Goal: Task Accomplishment & Management: Complete application form

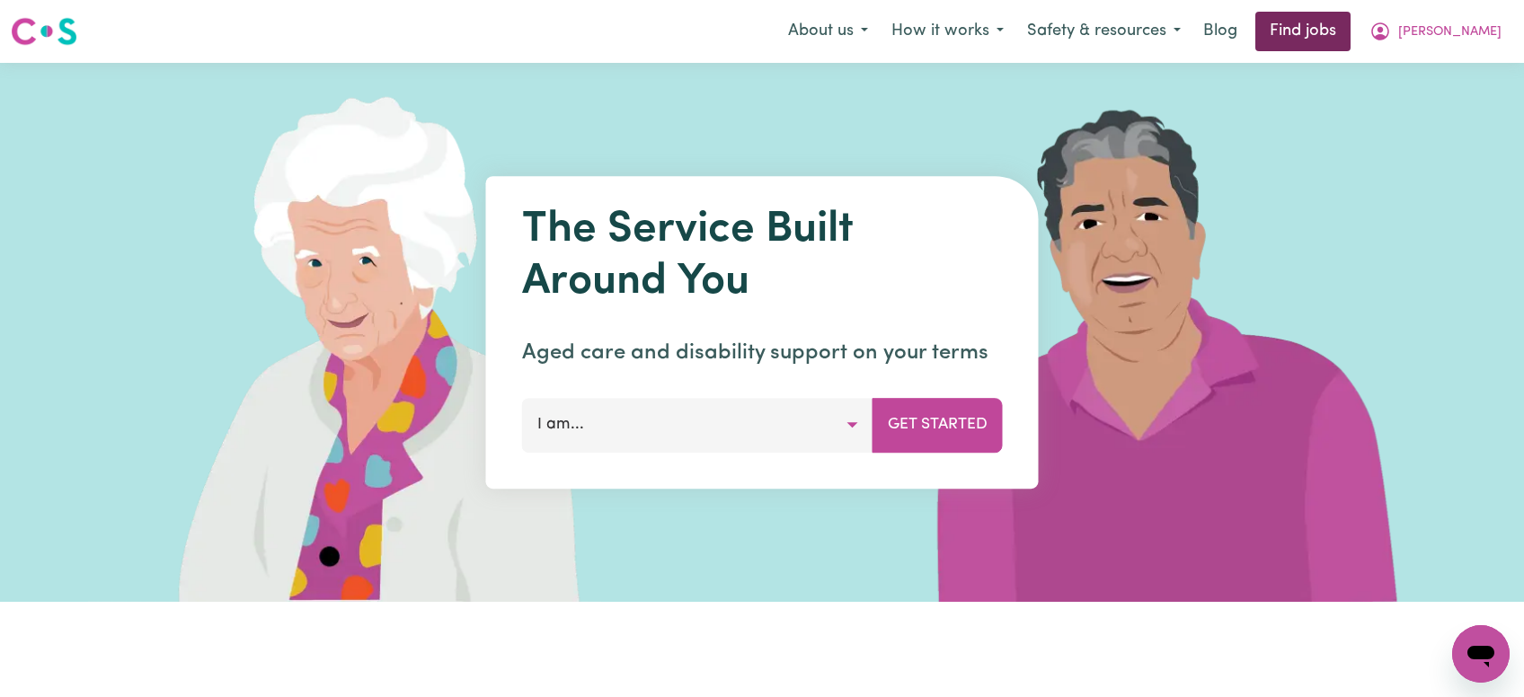
click at [1351, 26] on link "Find jobs" at bounding box center [1303, 32] width 95 height 40
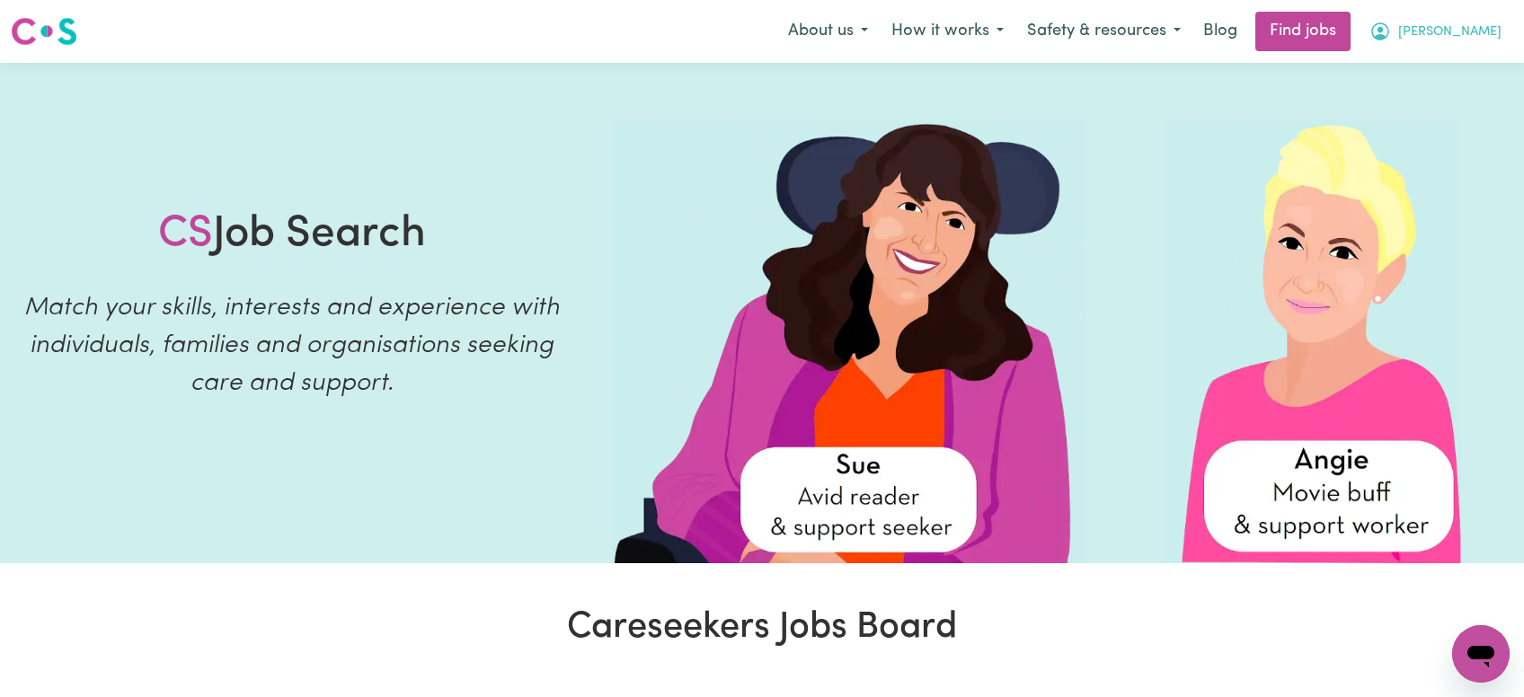
click at [1474, 32] on span "[PERSON_NAME]" at bounding box center [1449, 32] width 103 height 20
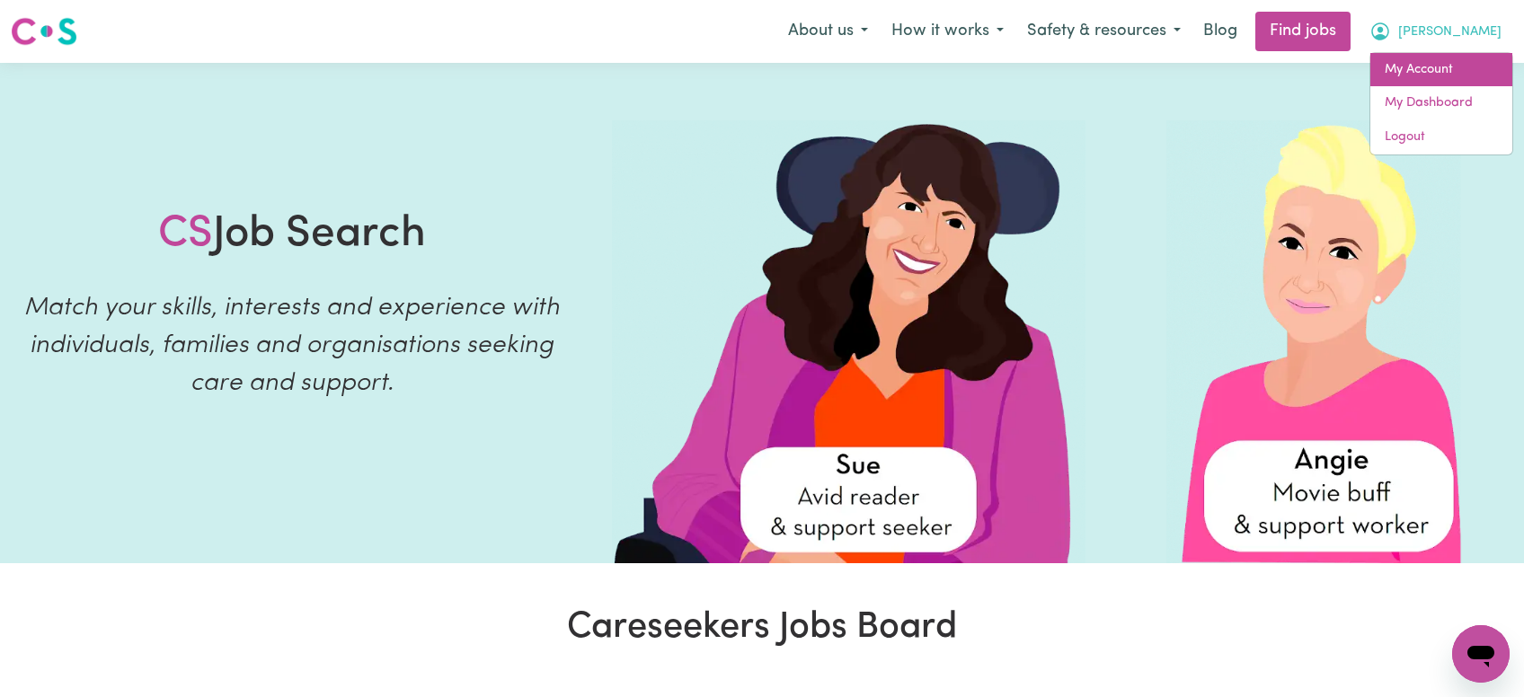
click at [1438, 69] on link "My Account" at bounding box center [1442, 70] width 142 height 34
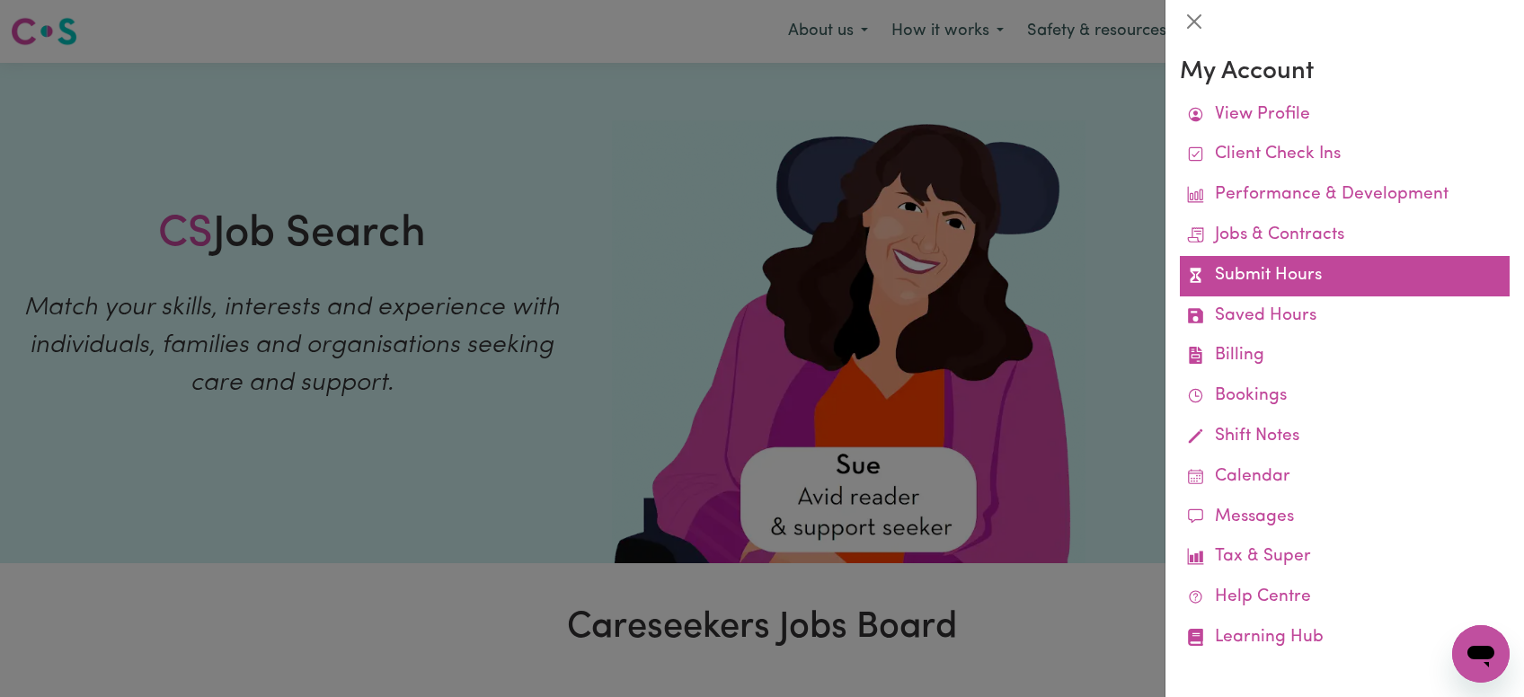
click at [1308, 289] on link "Submit Hours" at bounding box center [1345, 276] width 330 height 40
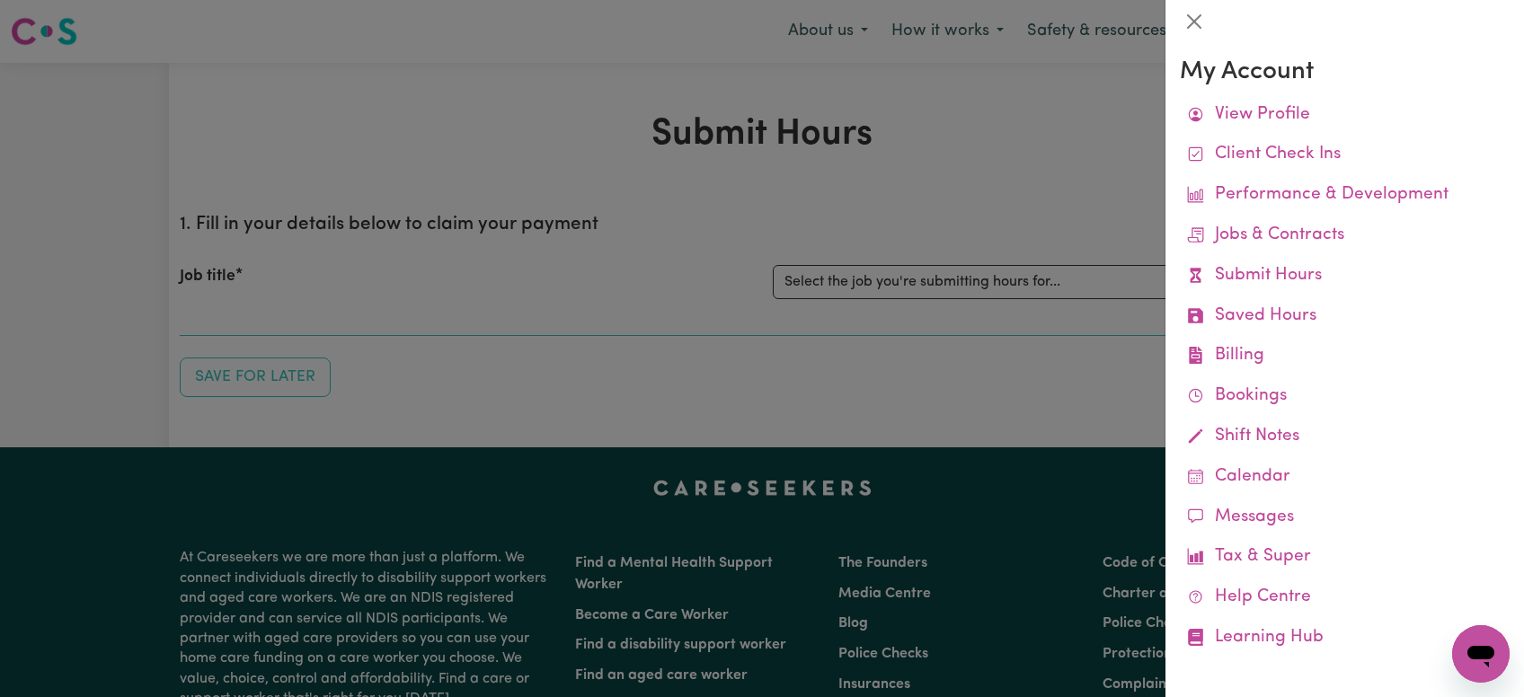
click at [944, 285] on div at bounding box center [762, 348] width 1524 height 697
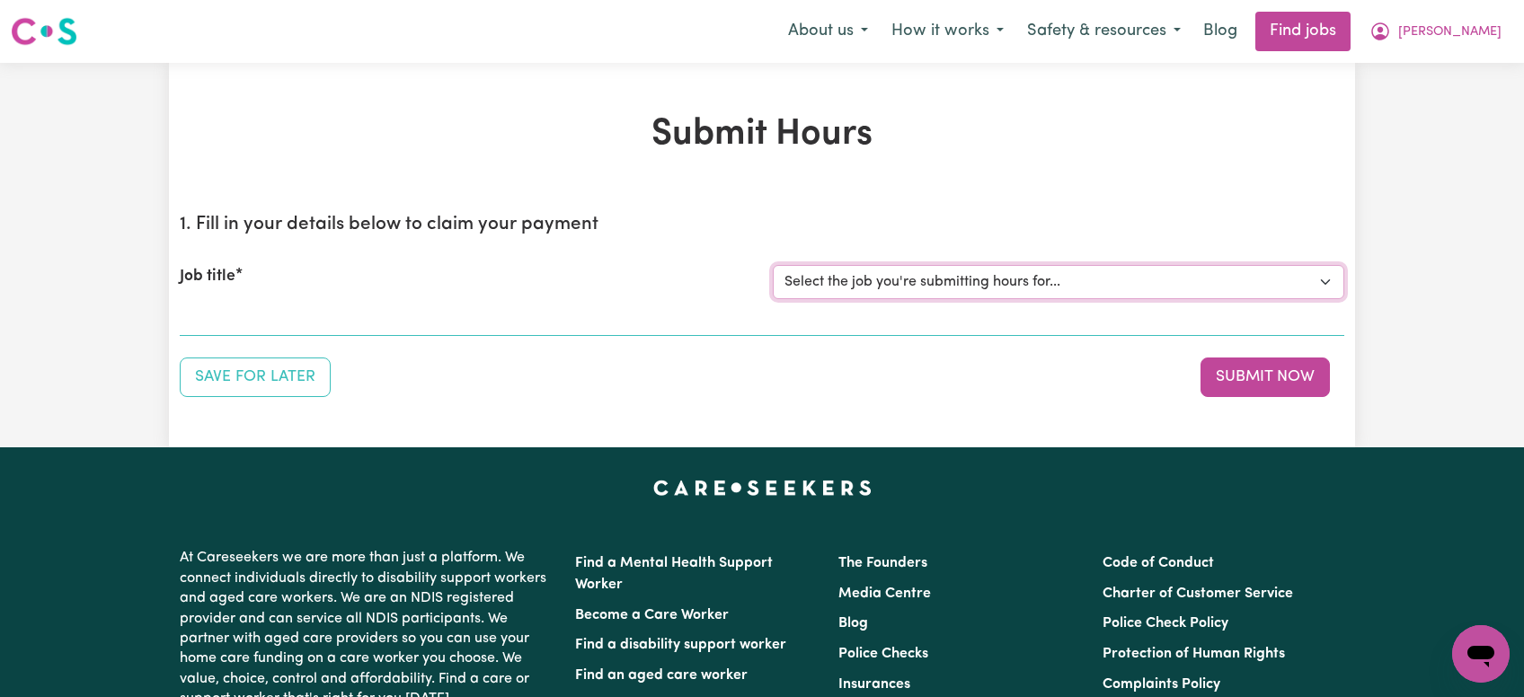
select select "11040"
click option "[[PERSON_NAME]] Support Worker Needed Every [DATE] From 2pm to 4pm - [GEOGRAPHI…" at bounding box center [0, 0] width 0 height 0
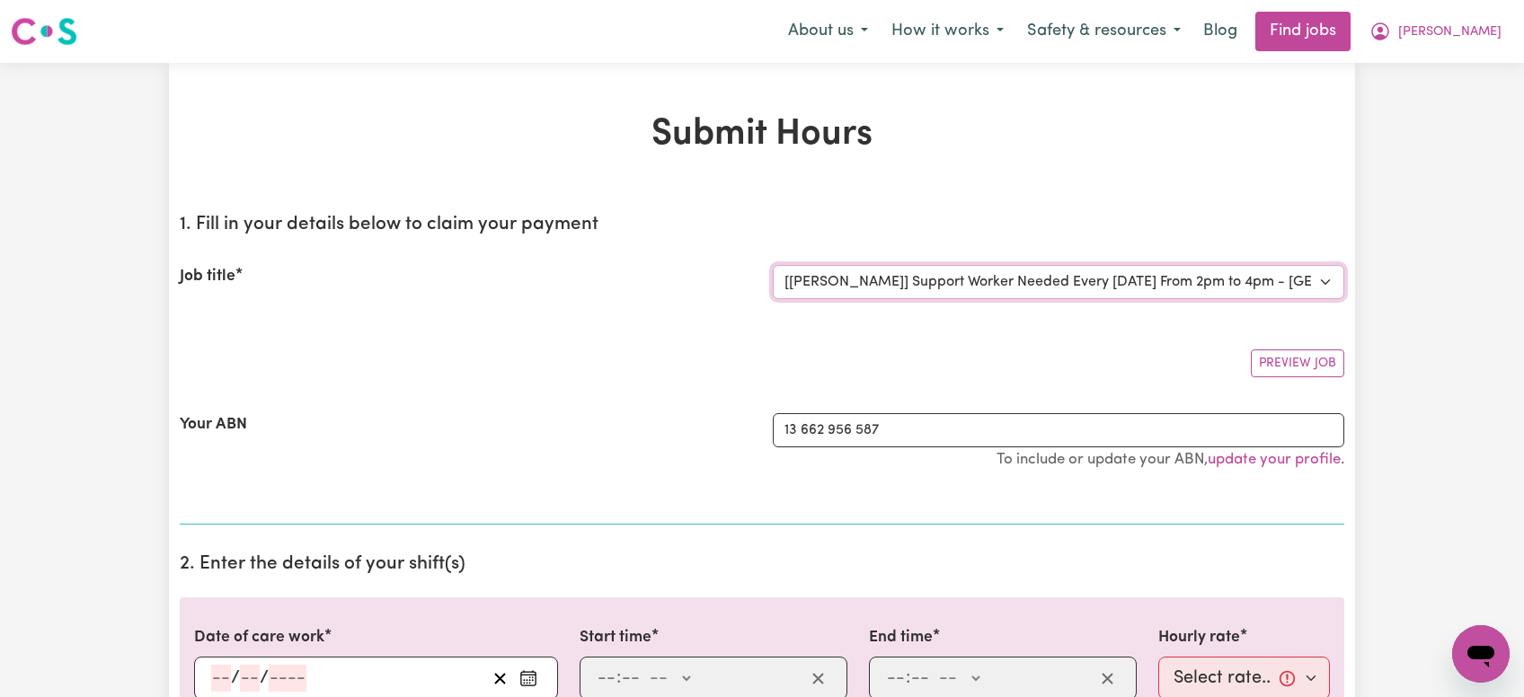
scroll to position [476, 0]
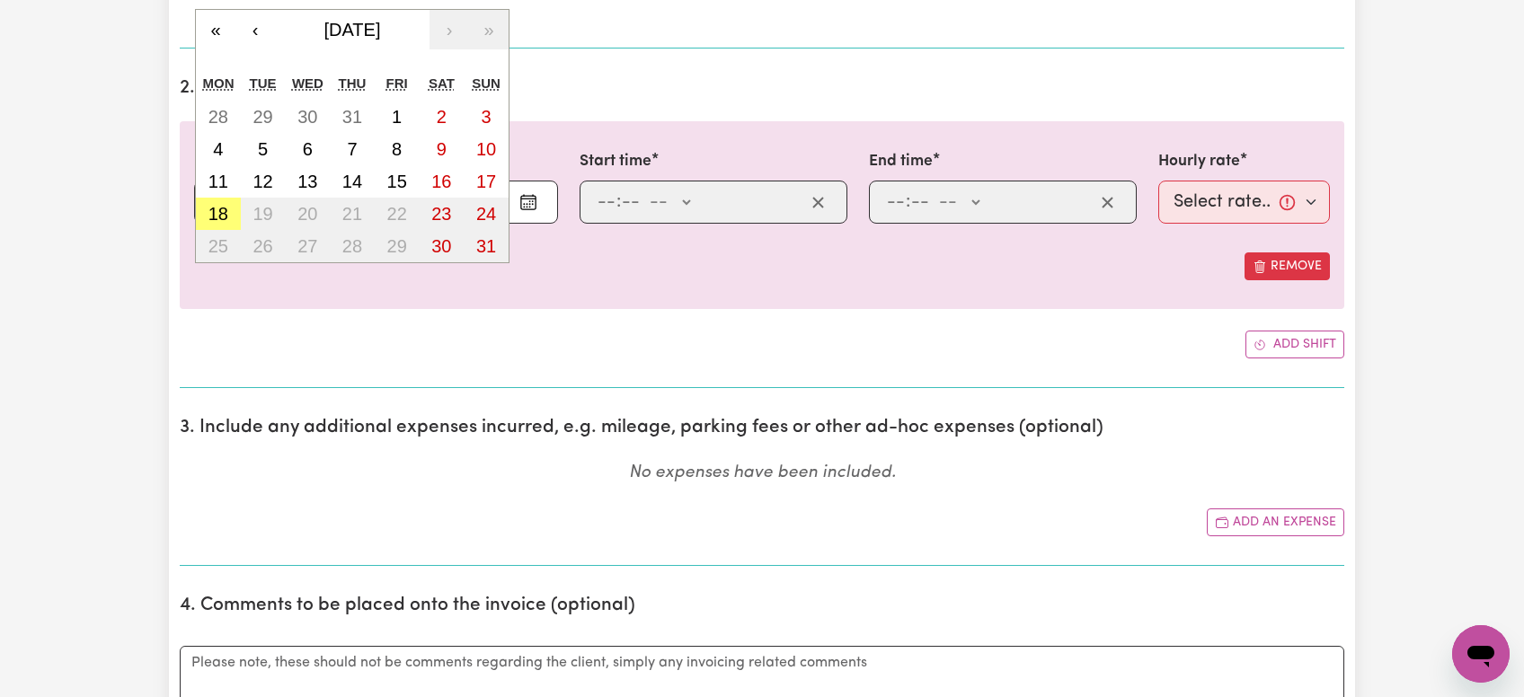
click at [218, 208] on input "number" at bounding box center [221, 202] width 20 height 27
click at [215, 207] on abbr "18" at bounding box center [219, 214] width 20 height 20
type input "[DATE]"
type input "18"
type input "8"
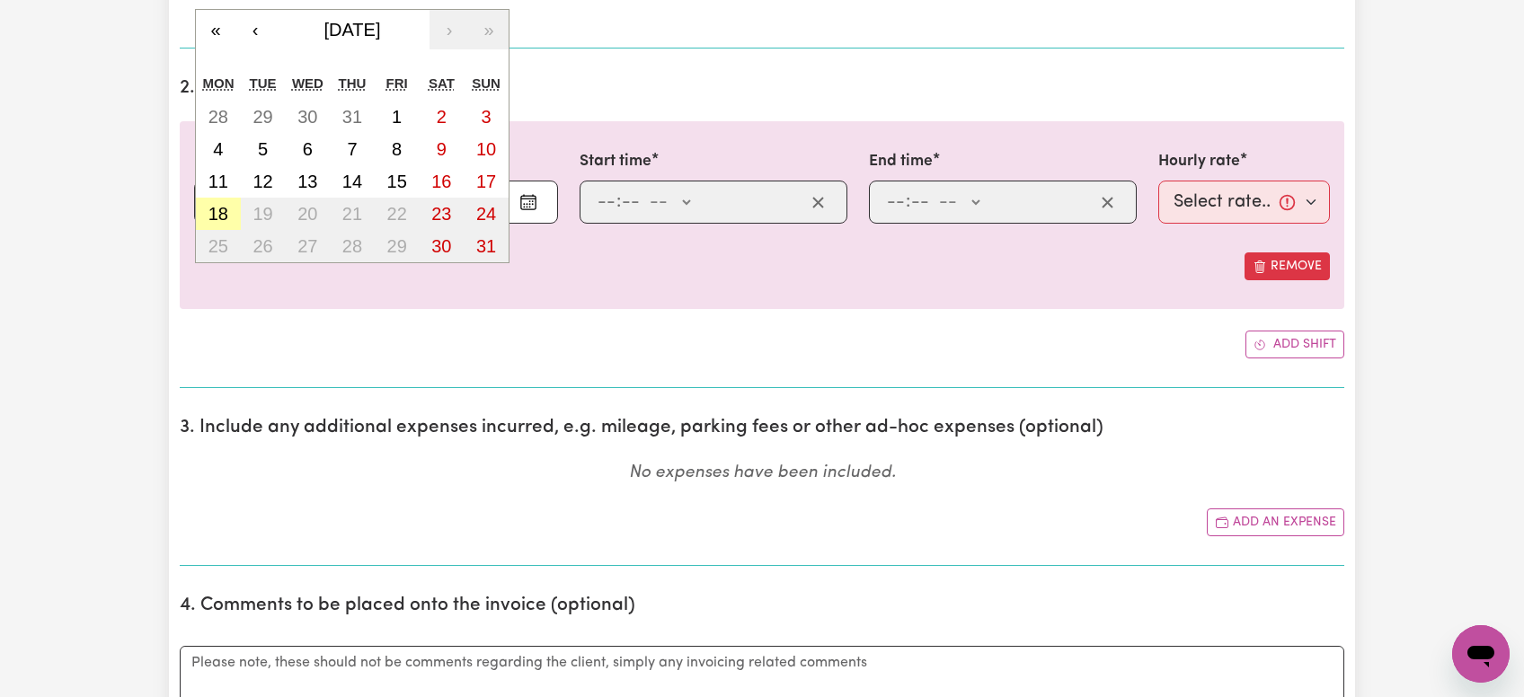
type input "2025"
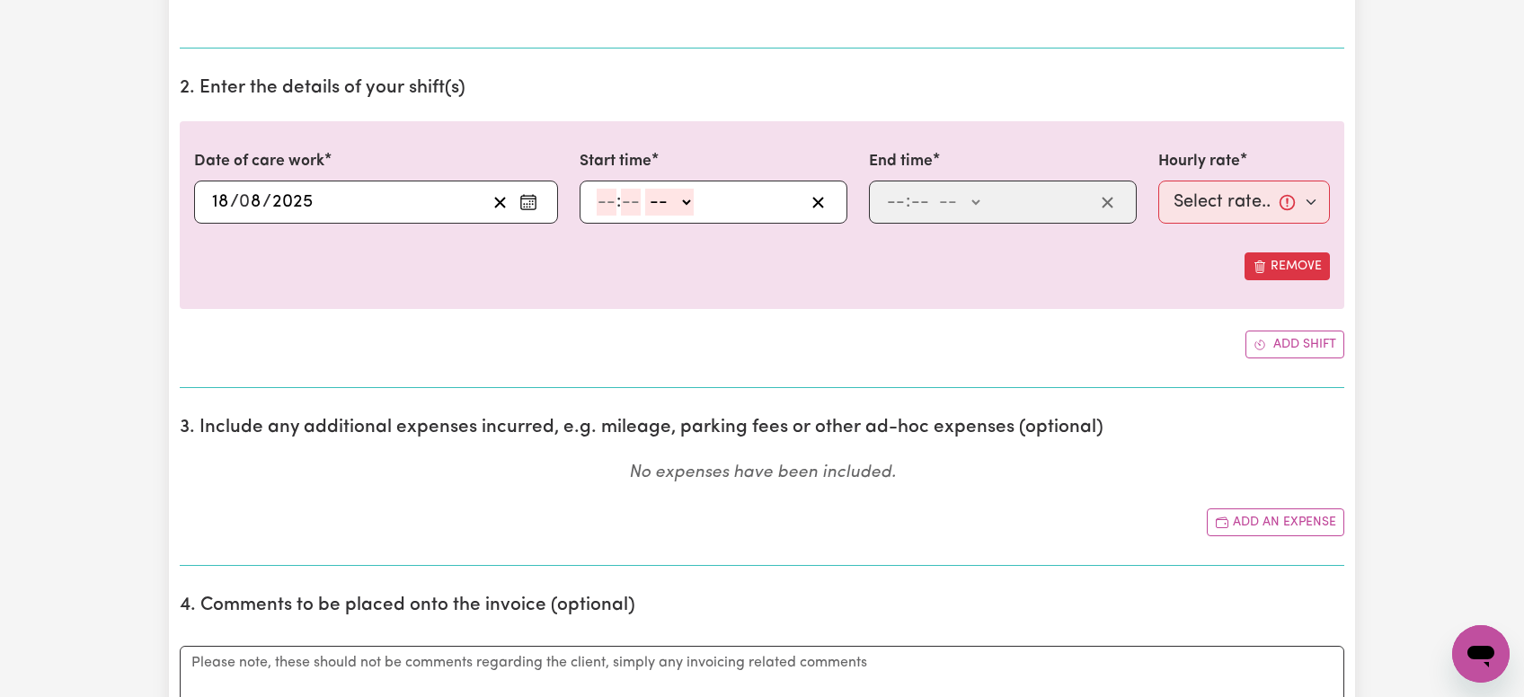
click at [609, 201] on input "number" at bounding box center [607, 202] width 20 height 27
type input "1"
click at [623, 210] on input "number" at bounding box center [623, 202] width 20 height 27
type input "0"
select select "pm"
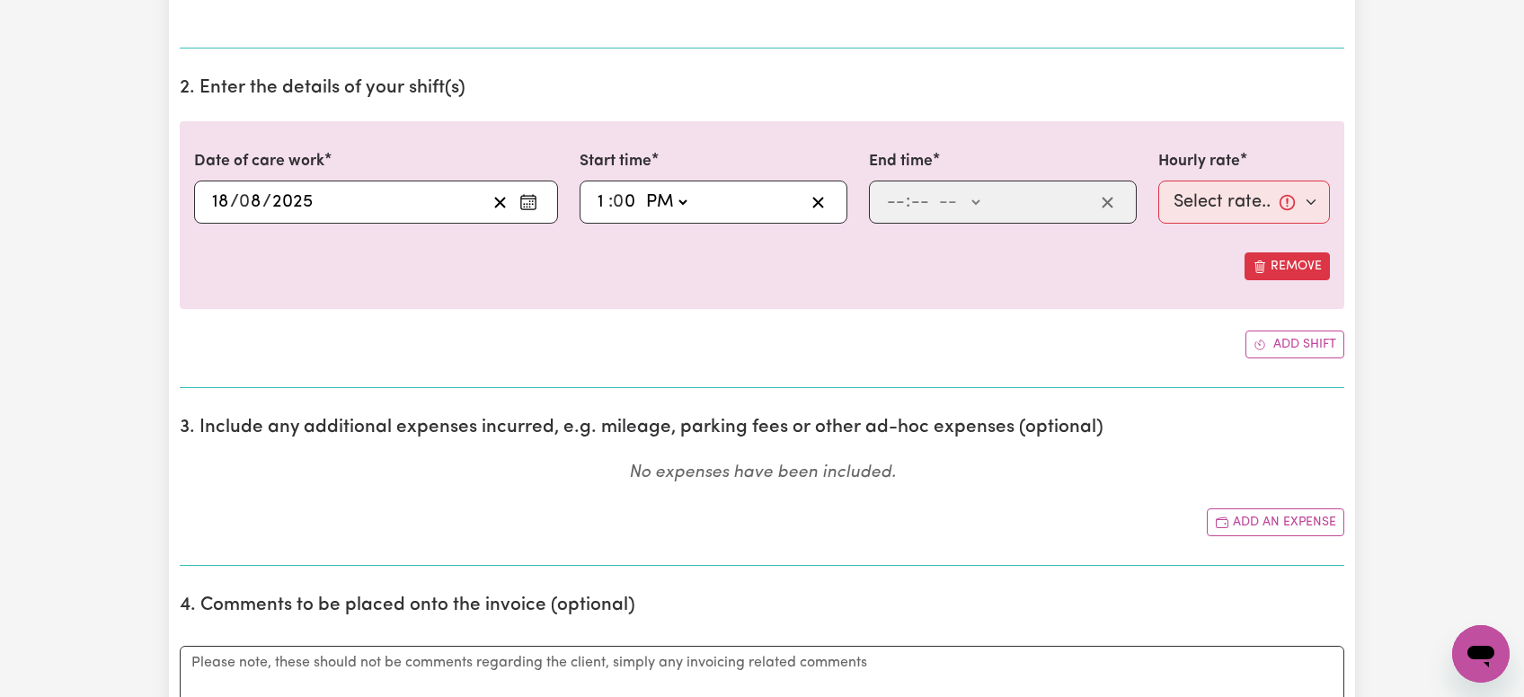
click option "PM" at bounding box center [0, 0] width 0 height 0
type input "13:00"
click at [901, 207] on input "number" at bounding box center [896, 202] width 20 height 27
type input "12"
click at [901, 207] on input "12" at bounding box center [895, 202] width 18 height 27
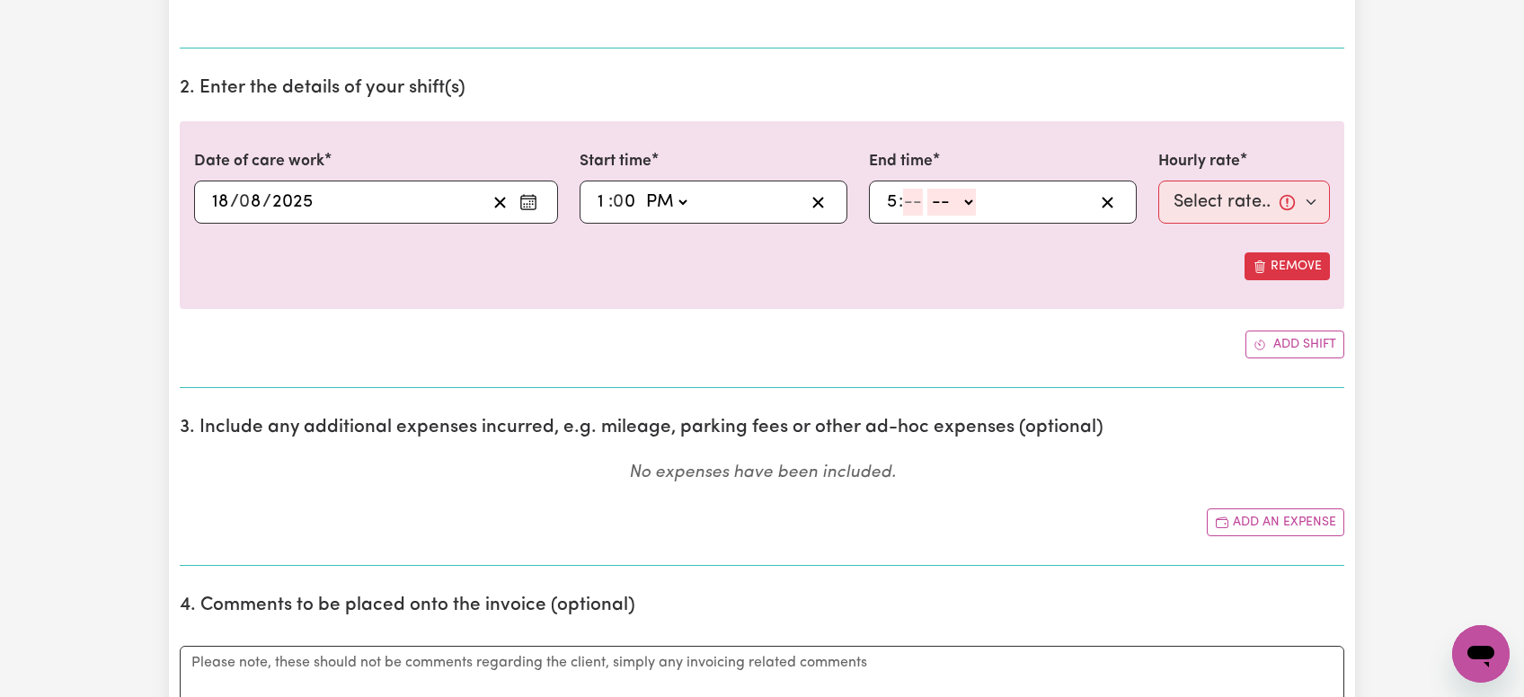
type input "5"
type input "30"
click at [930, 189] on select "-- AM PM" at bounding box center [954, 202] width 49 height 27
select select "pm"
click option "PM" at bounding box center [0, 0] width 0 height 0
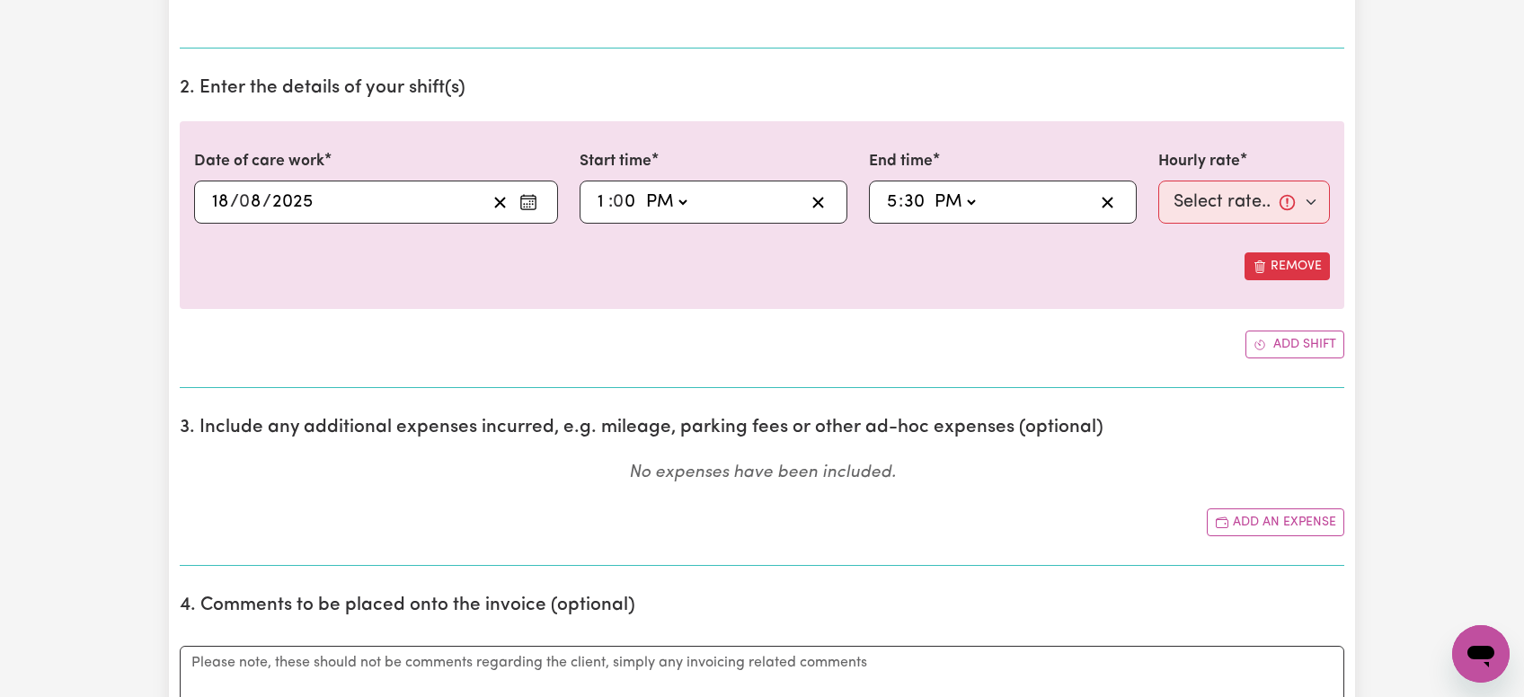
type input "17:30"
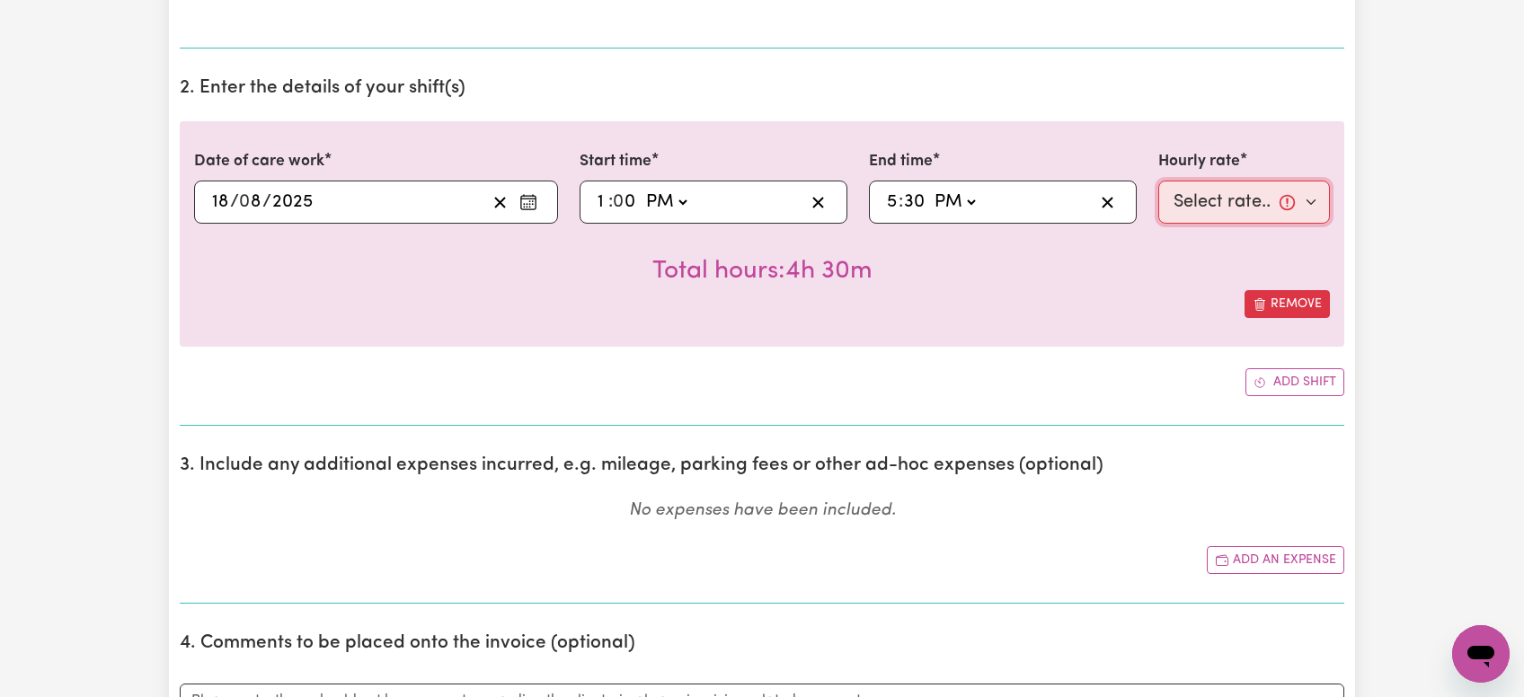
select select "64.45-Weekday"
click option "$64.45 (Weekday)" at bounding box center [0, 0] width 0 height 0
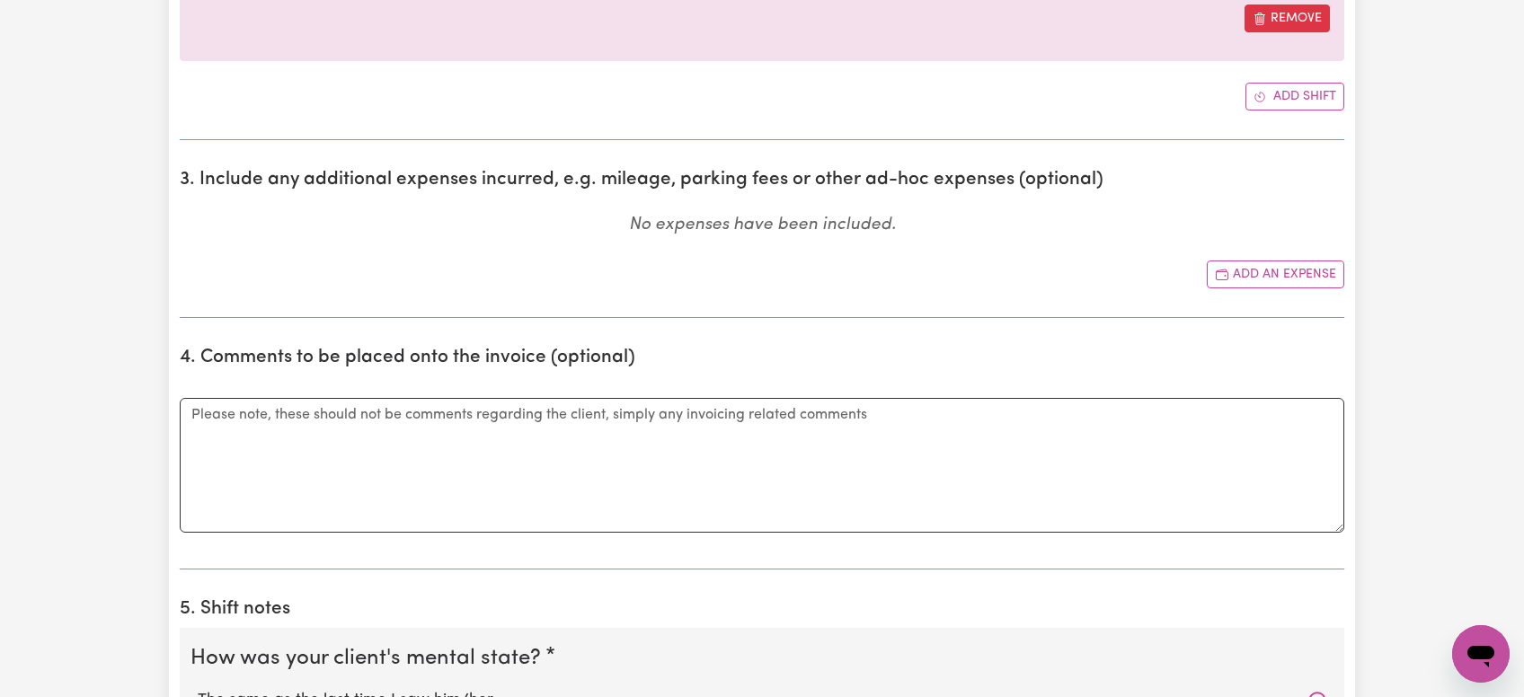
scroll to position [1143, 0]
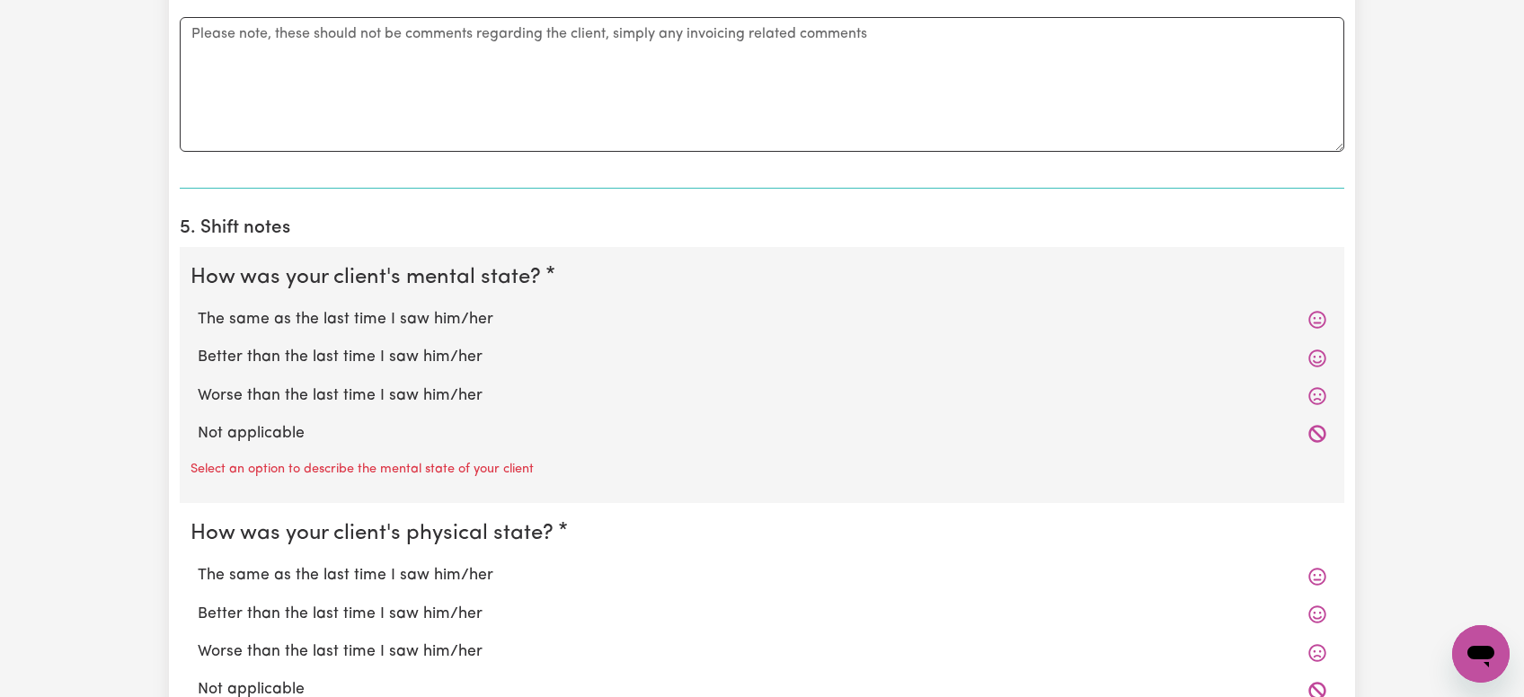
drag, startPoint x: 336, startPoint y: 366, endPoint x: 333, endPoint y: 383, distance: 17.5
click at [336, 367] on label "Better than the last time I saw him/her" at bounding box center [762, 357] width 1129 height 23
click at [198, 346] on input "Better than the last time I saw him/her" at bounding box center [197, 345] width 1 height 1
radio input "true"
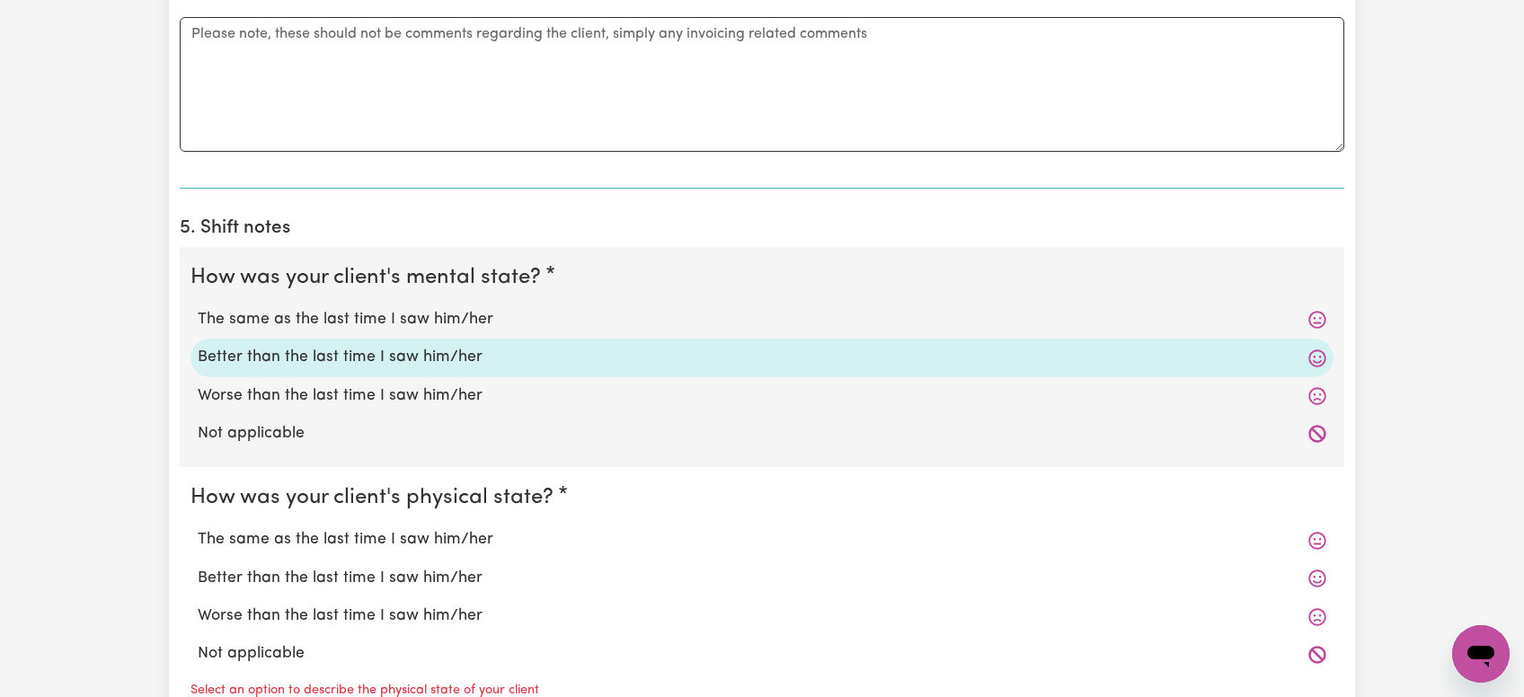
click at [325, 573] on label "Better than the last time I saw him/her" at bounding box center [762, 578] width 1129 height 23
click at [198, 567] on input "Better than the last time I saw him/her" at bounding box center [197, 566] width 1 height 1
radio input "true"
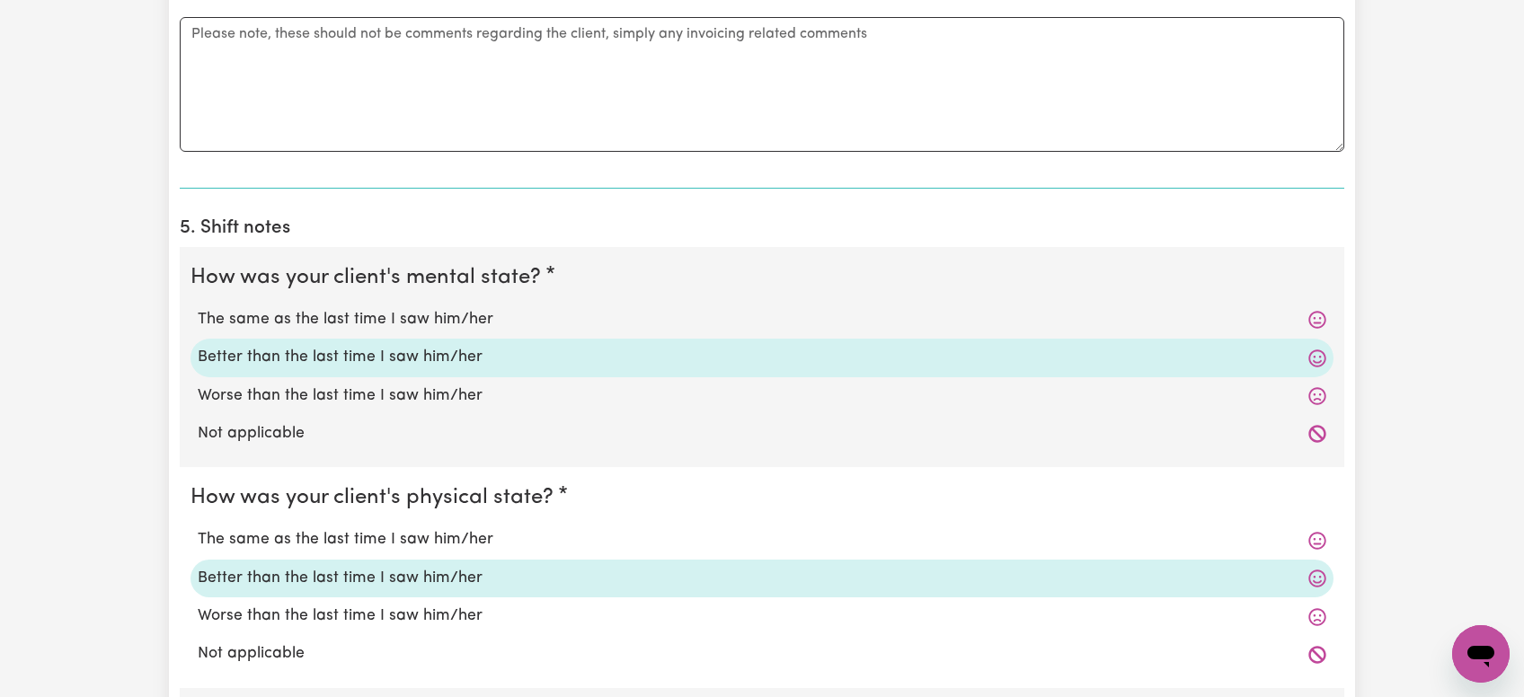
scroll to position [1524, 0]
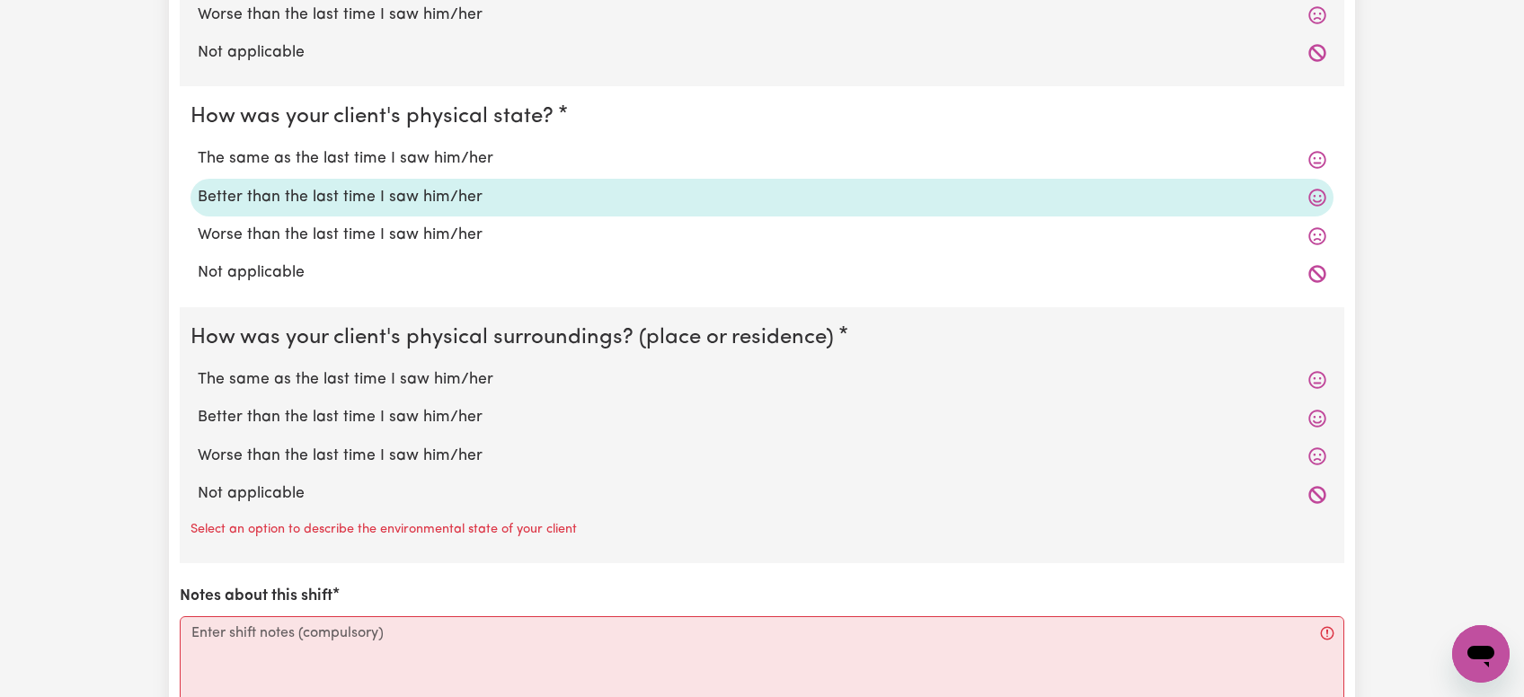
click at [302, 416] on label "Better than the last time I saw him/her" at bounding box center [762, 417] width 1129 height 23
click at [198, 406] on input "Better than the last time I saw him/her" at bounding box center [197, 405] width 1 height 1
radio input "true"
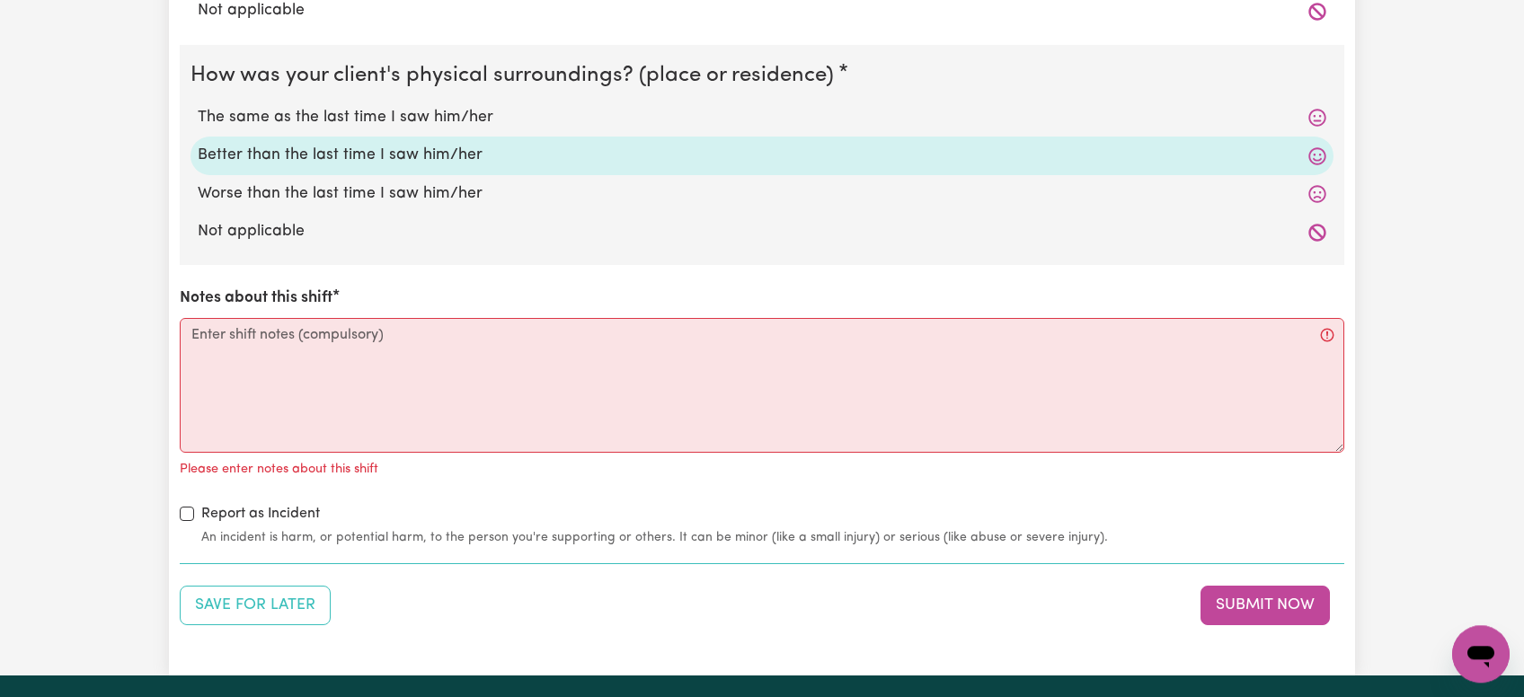
scroll to position [1810, 0]
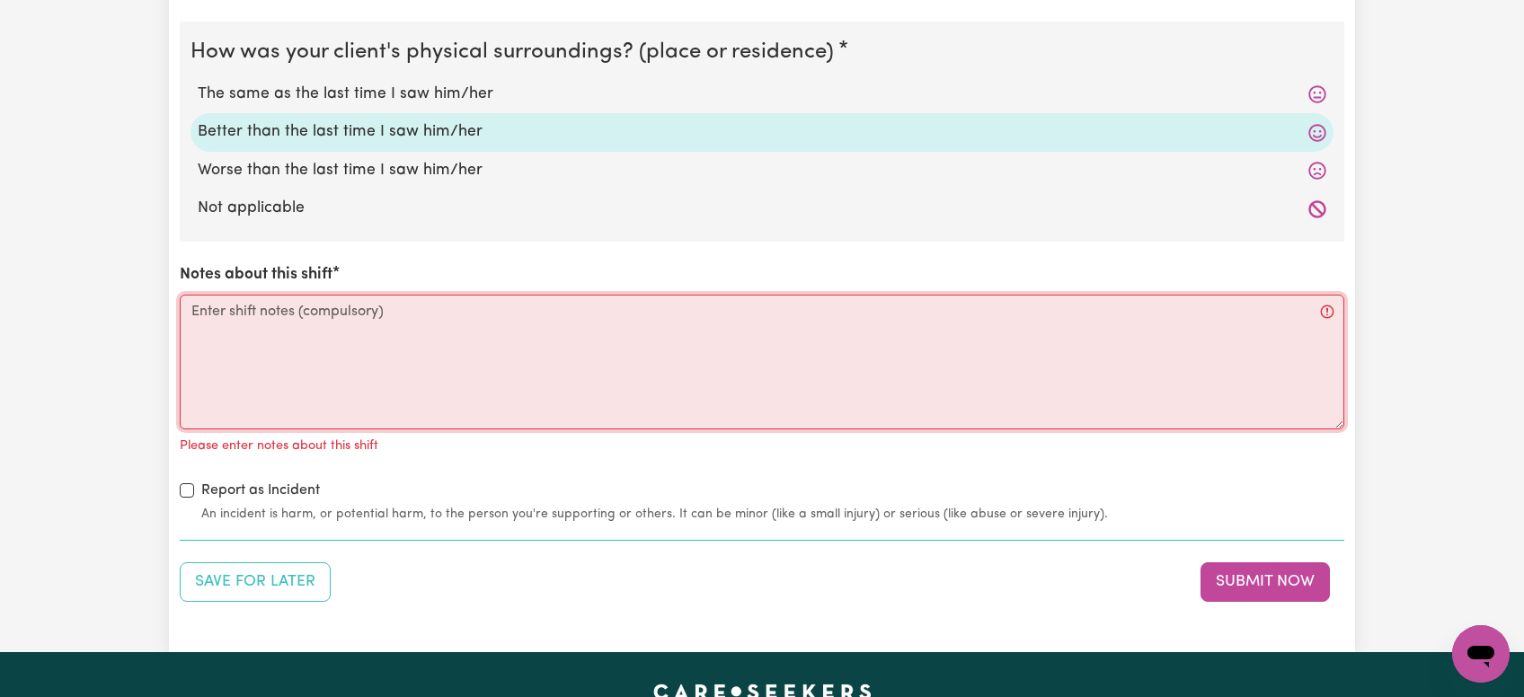
click at [319, 366] on textarea "Notes about this shift" at bounding box center [762, 362] width 1165 height 135
paste textarea "[PERSON_NAME] was in a good mood [DATE], we went to the community pantry and he…"
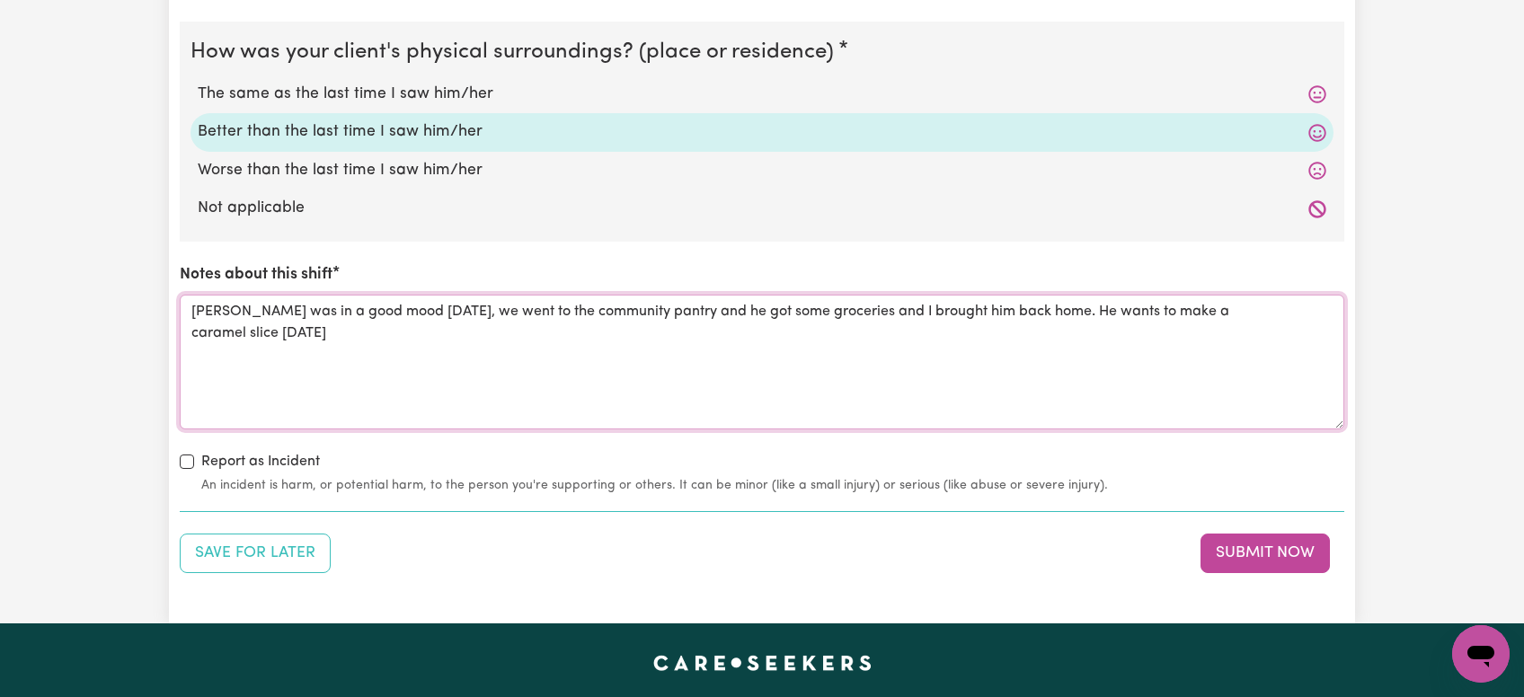
click at [649, 315] on textarea "[PERSON_NAME] was in a good mood [DATE], we went to the community pantry and he…" at bounding box center [762, 362] width 1165 height 135
click at [386, 338] on textarea "[PERSON_NAME] was in a good mood [DATE], we went to the community pantry in [GE…" at bounding box center [762, 362] width 1165 height 135
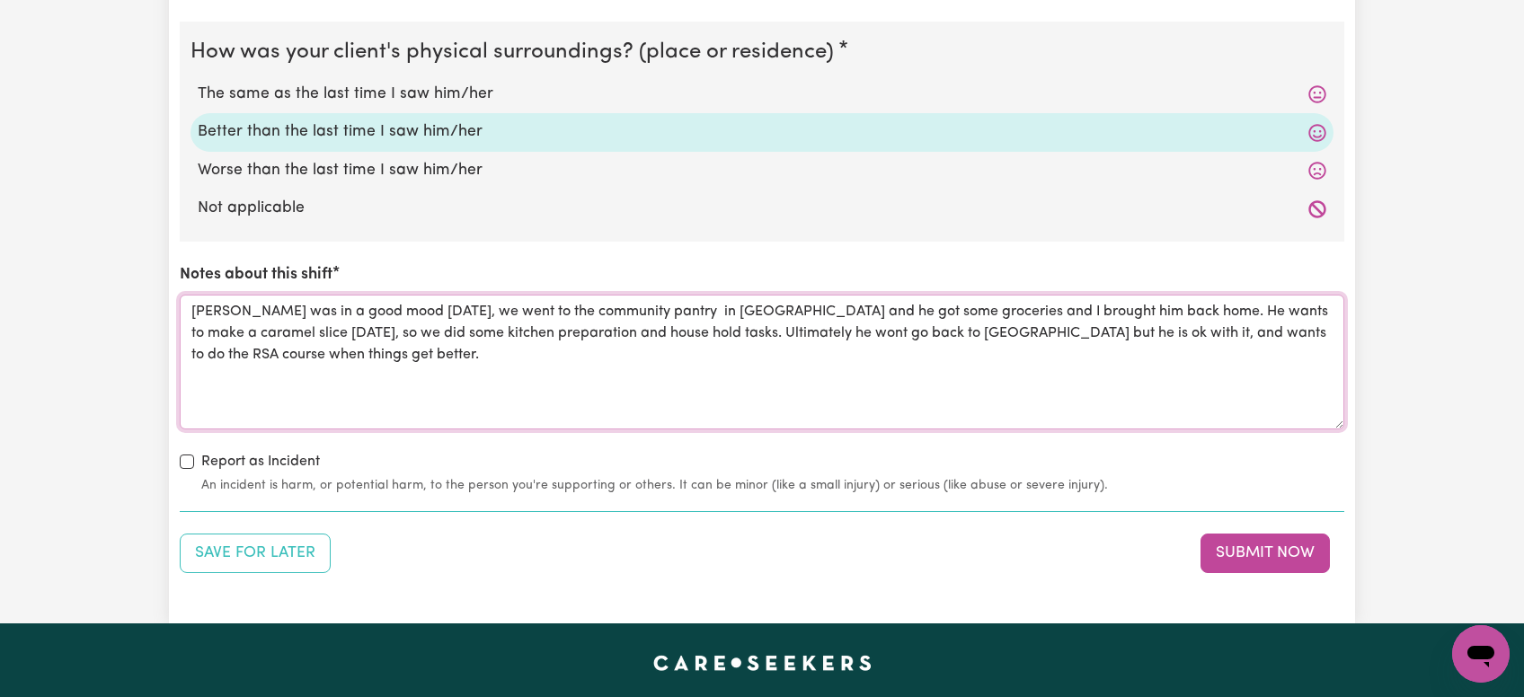
click at [644, 337] on textarea "[PERSON_NAME] was in a good mood [DATE], we went to the community pantry in [GE…" at bounding box center [762, 362] width 1165 height 135
click at [599, 368] on textarea "[PERSON_NAME] was in a good mood [DATE], we went to the community pantry in [GE…" at bounding box center [762, 362] width 1165 height 135
click at [623, 353] on textarea "[PERSON_NAME] was in a good mood [DATE], we went to the community pantry in [GE…" at bounding box center [762, 362] width 1165 height 135
click at [1162, 360] on textarea "[PERSON_NAME] was in a good mood [DATE], we went to the community pantry in [GE…" at bounding box center [762, 362] width 1165 height 135
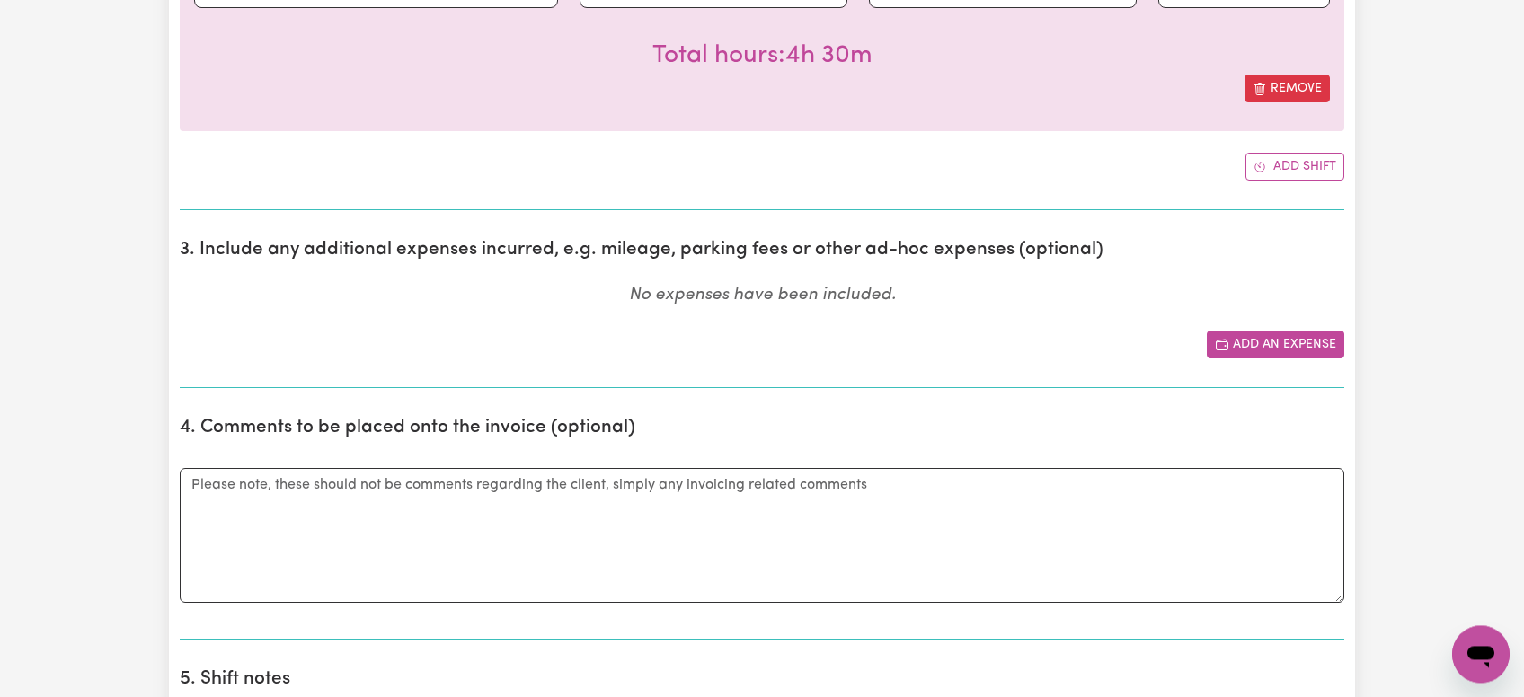
scroll to position [667, 0]
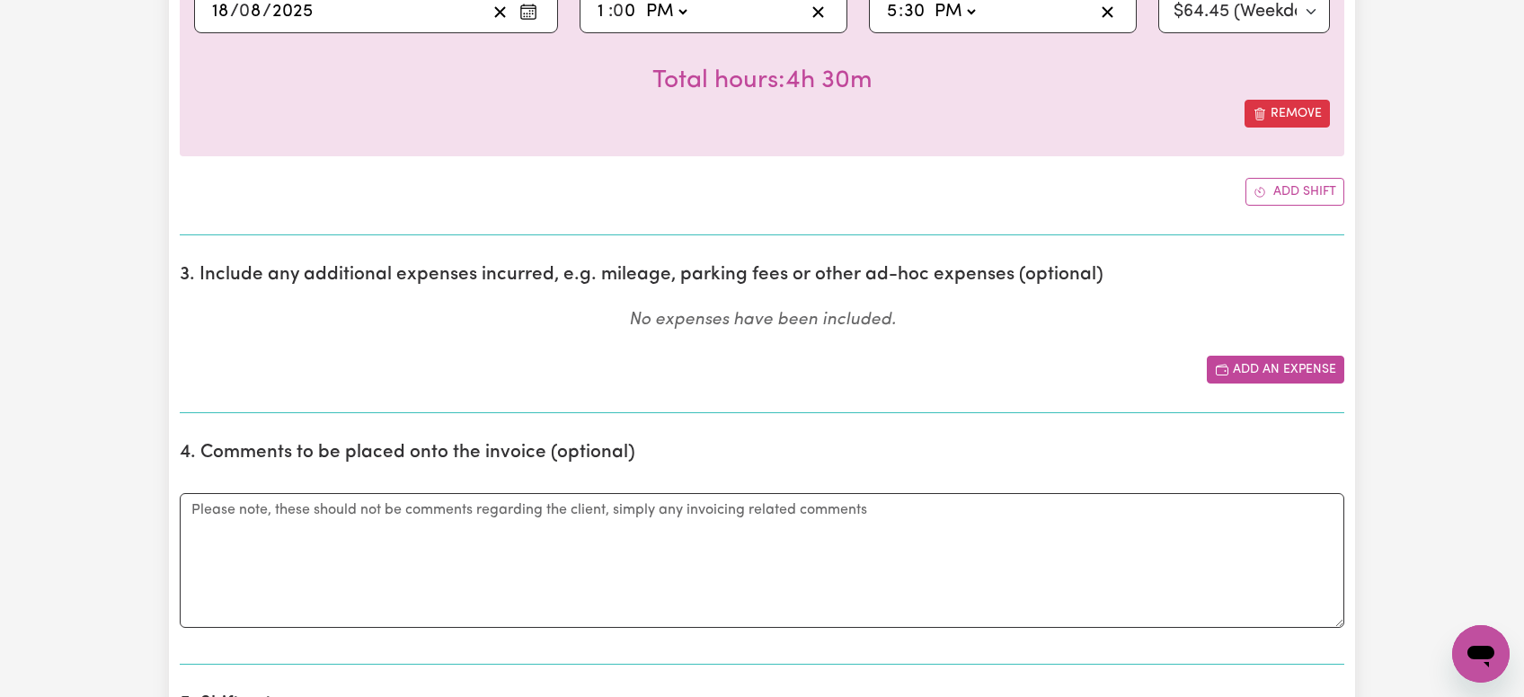
type textarea "[PERSON_NAME] was in a good mood [DATE], we went to the community pantry in [GE…"
click at [1249, 371] on button "Add an expense" at bounding box center [1276, 370] width 138 height 28
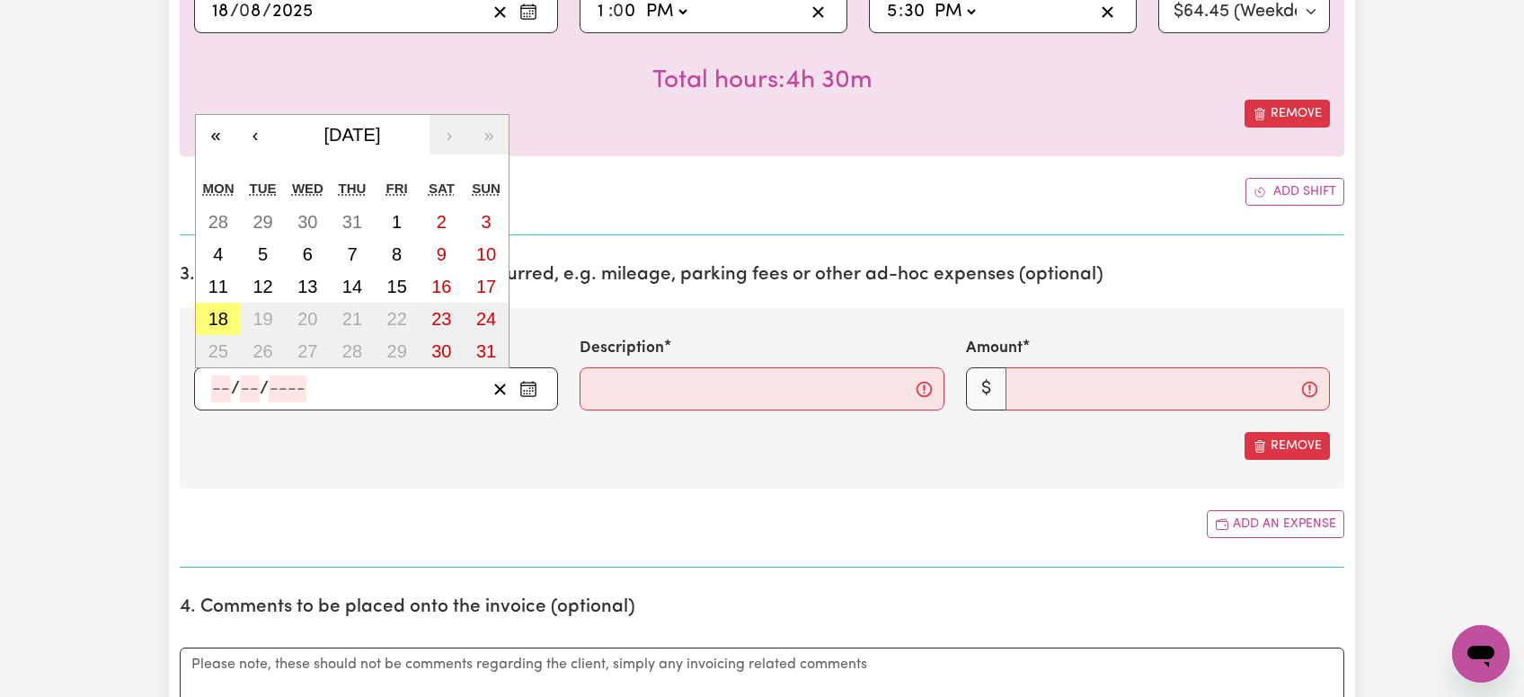
click at [223, 388] on input "number" at bounding box center [221, 389] width 20 height 27
click at [215, 321] on abbr "18" at bounding box center [219, 319] width 20 height 20
type input "[DATE]"
type input "18"
type input "8"
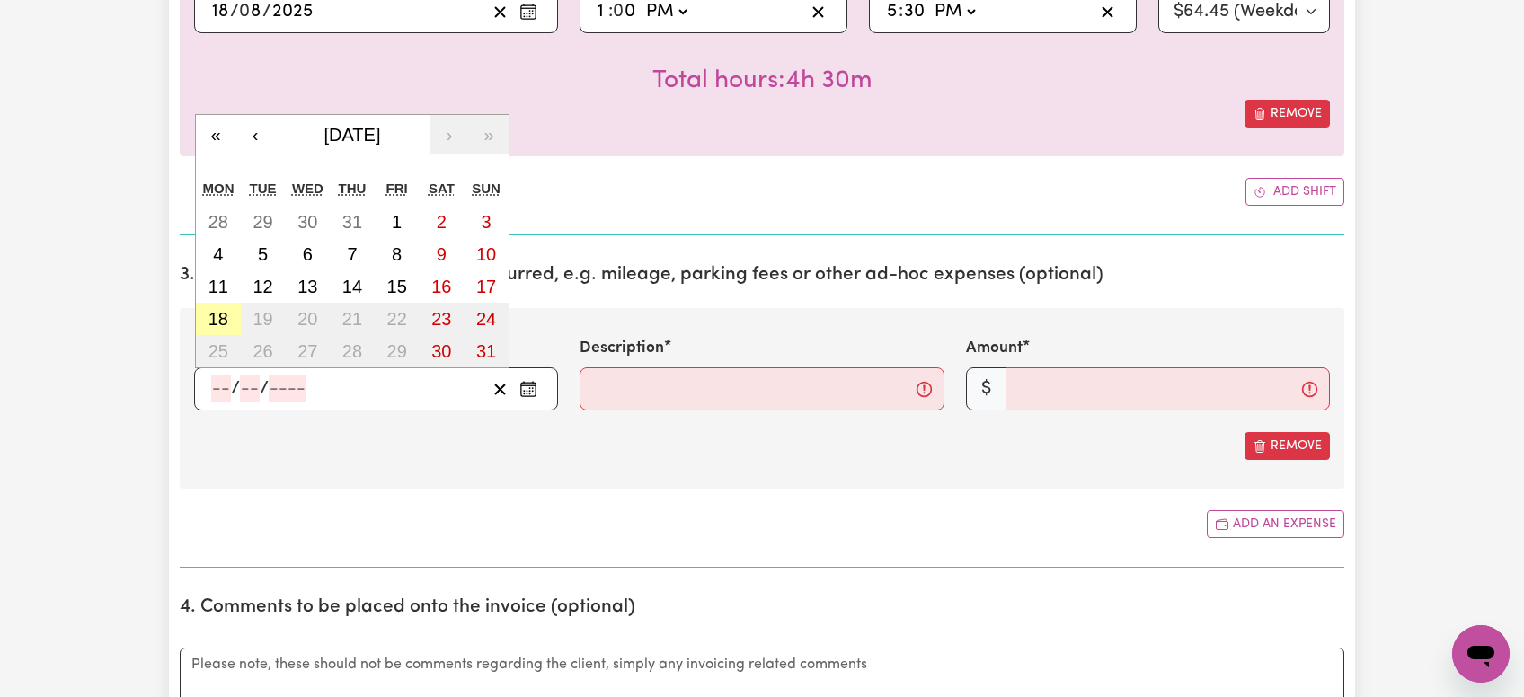
type input "2025"
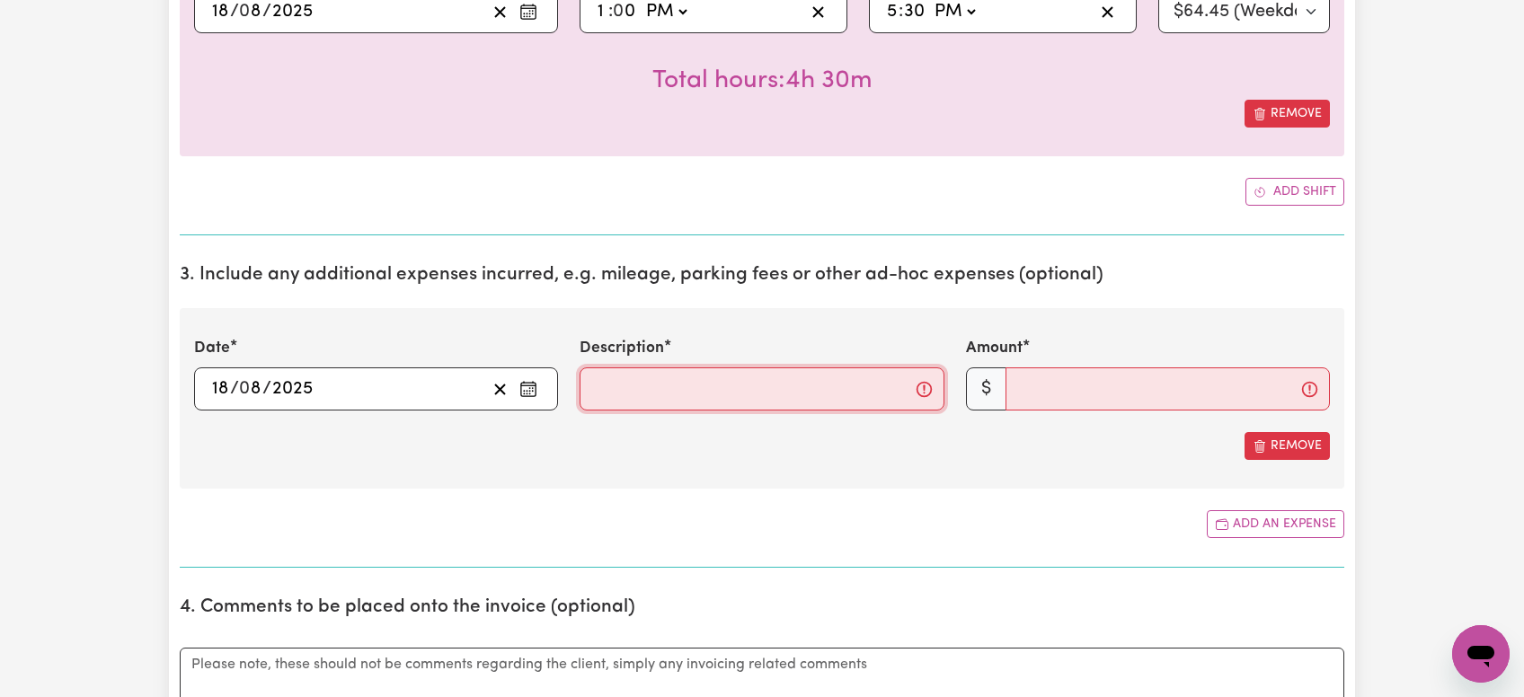
click at [636, 385] on input "Description" at bounding box center [762, 389] width 364 height 43
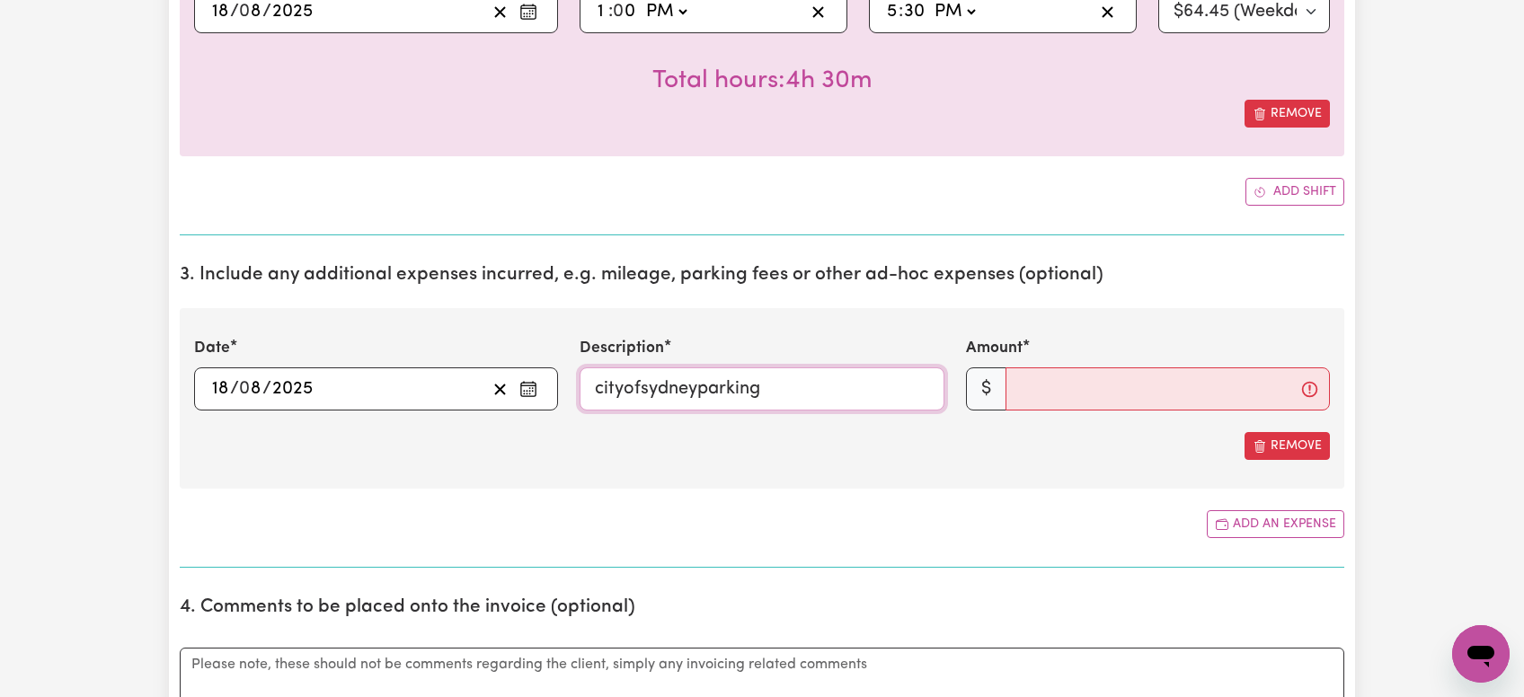
type input "cityofsydneyparking"
click at [1068, 386] on input "Amount" at bounding box center [1168, 389] width 324 height 43
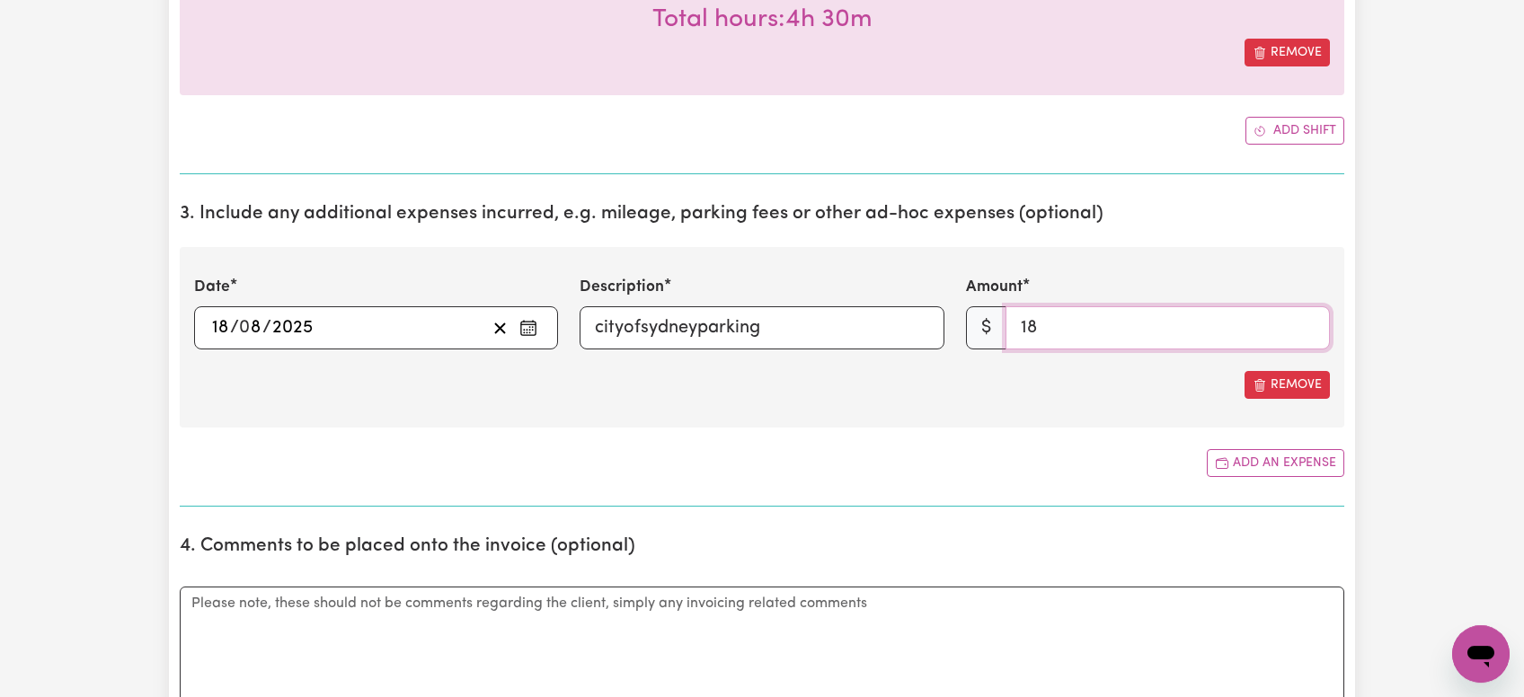
scroll to position [762, 0]
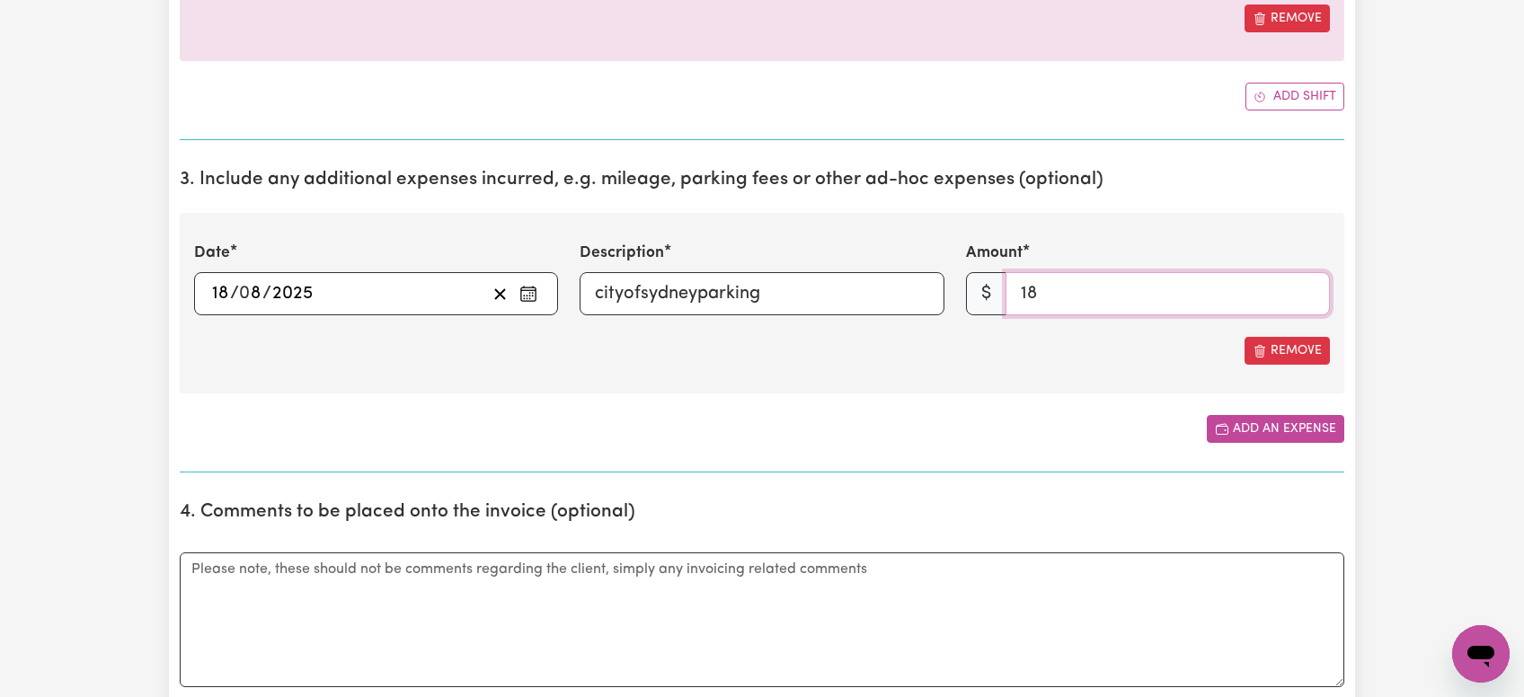
type input "18"
click at [1229, 430] on icon "Add another expense" at bounding box center [1222, 429] width 14 height 14
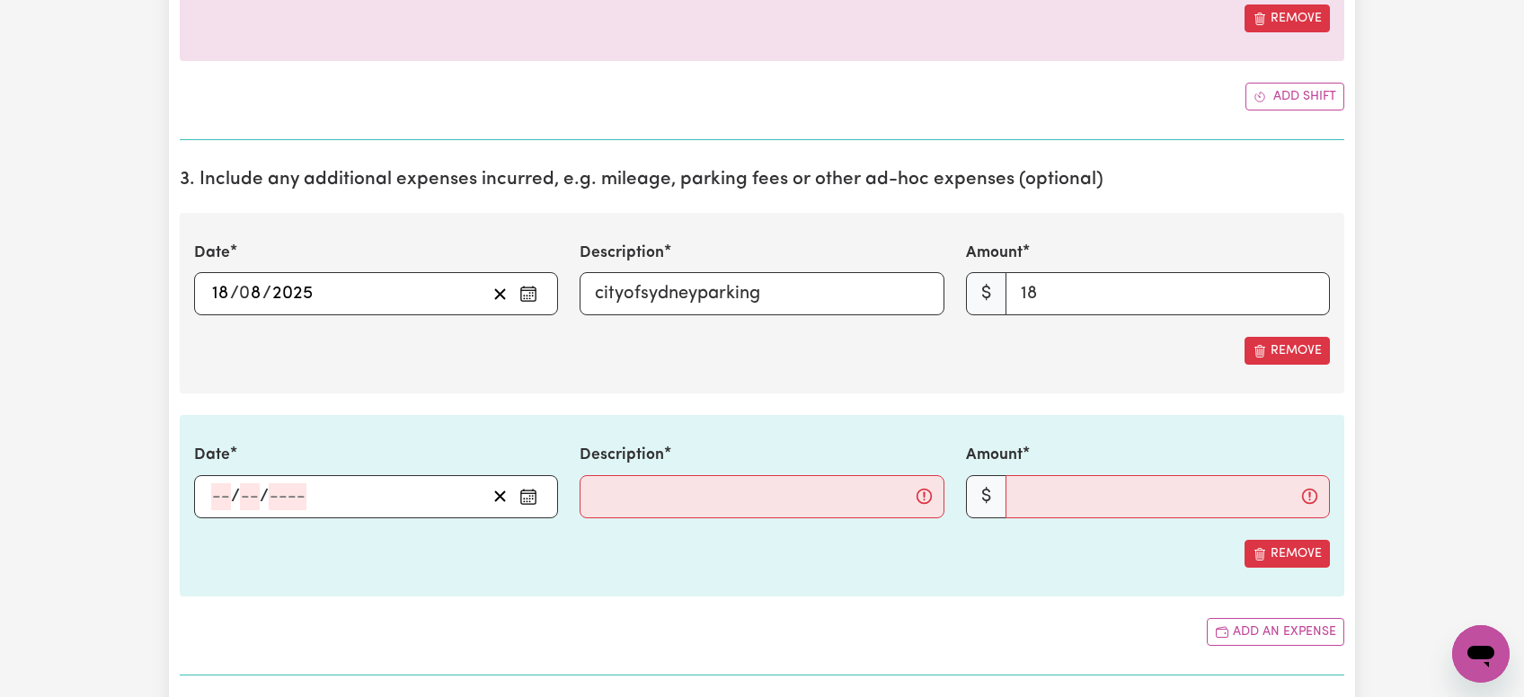
click at [224, 495] on input "number" at bounding box center [221, 497] width 20 height 27
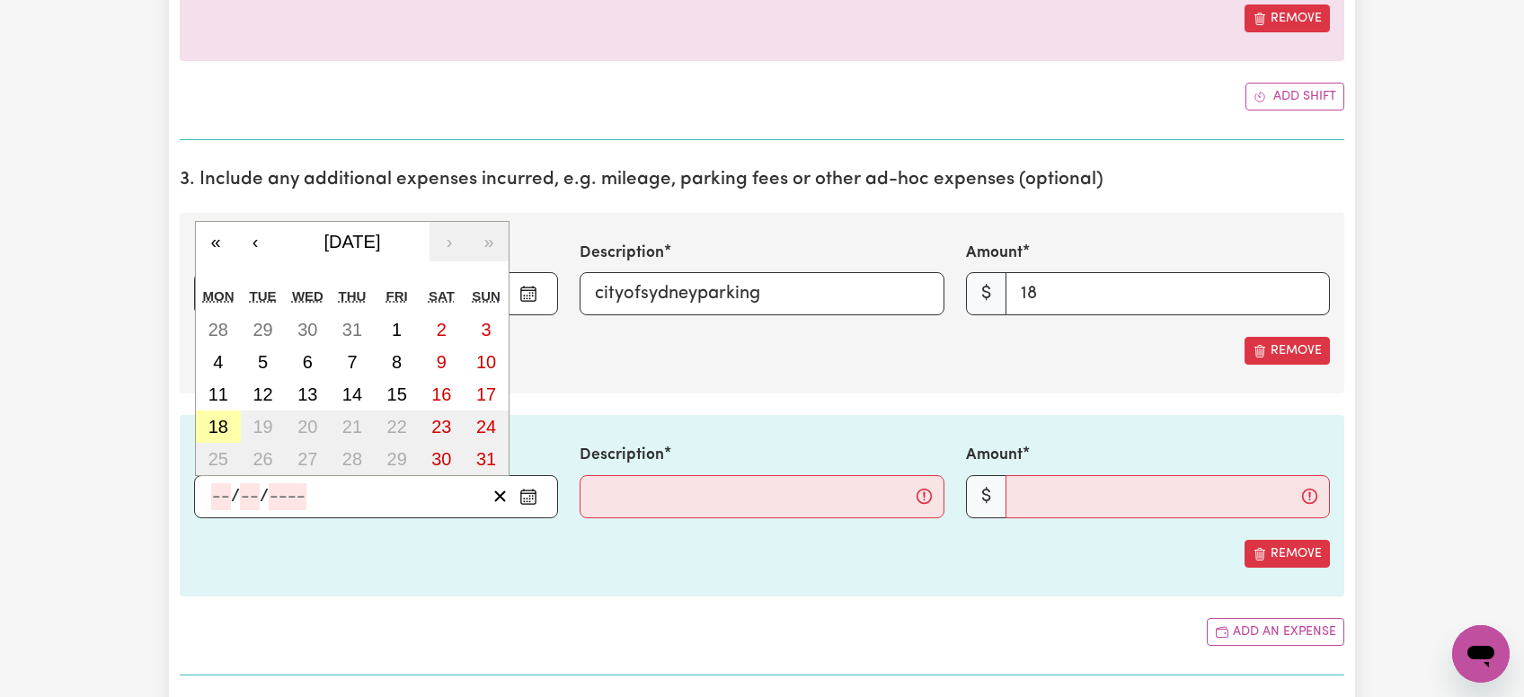
click at [217, 430] on abbr "18" at bounding box center [219, 427] width 20 height 20
type input "[DATE]"
type input "18"
type input "8"
type input "2025"
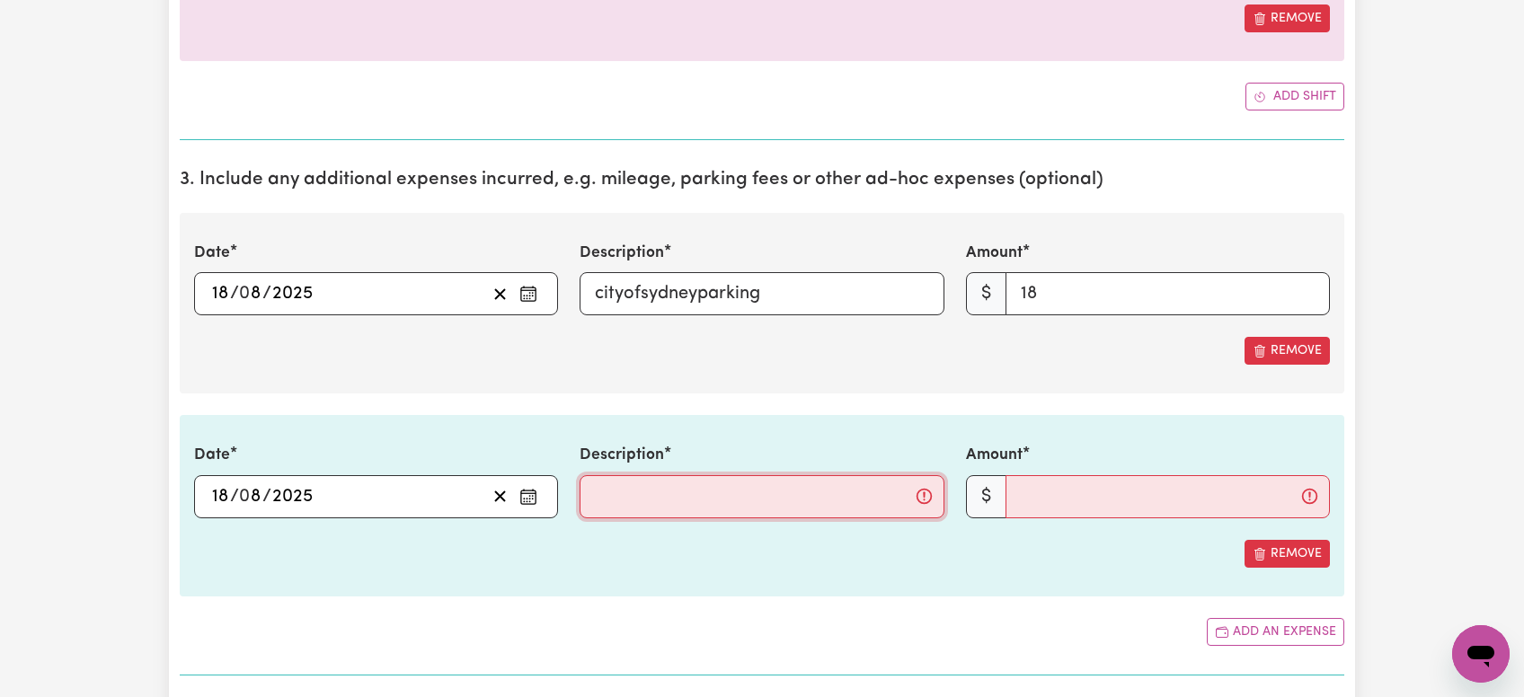
click at [610, 489] on input "Description" at bounding box center [762, 496] width 364 height 43
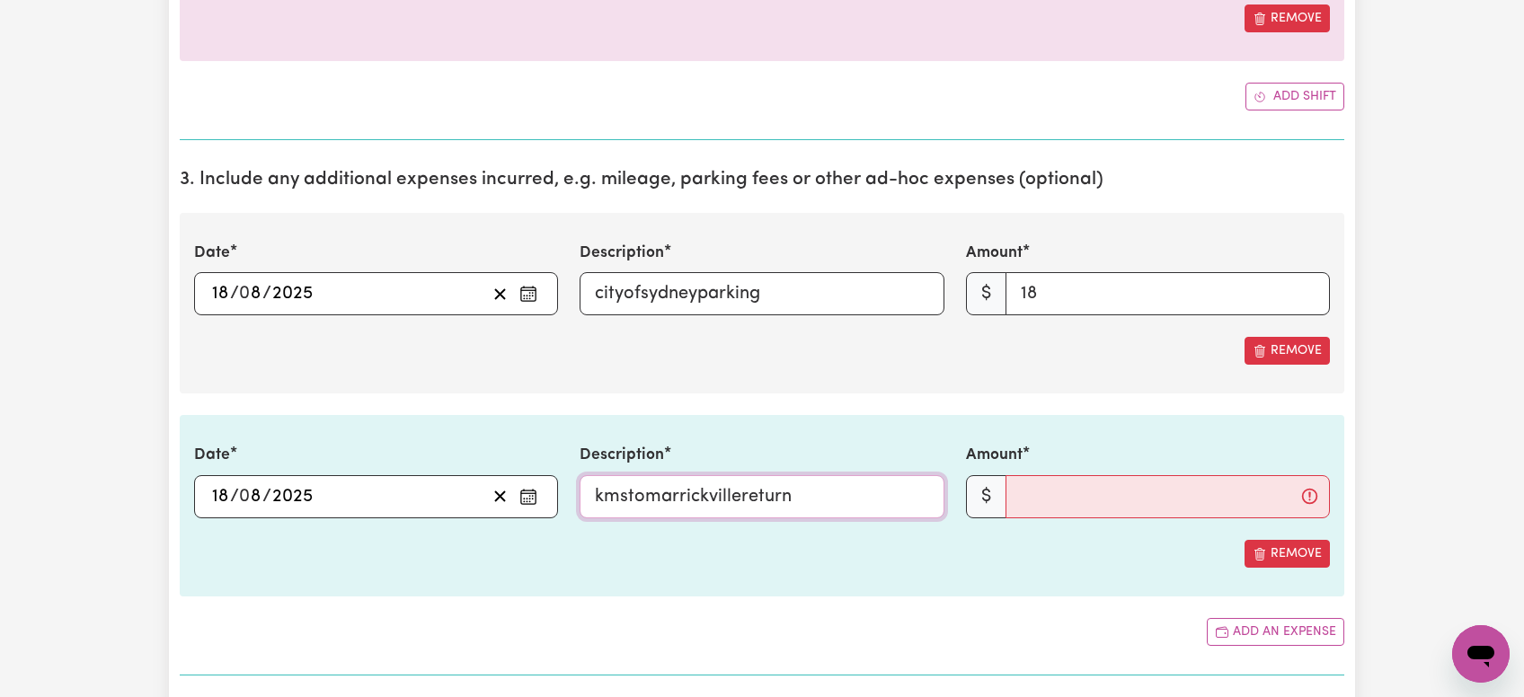
type input "kmstomarrickvillereturn"
click at [1065, 488] on input "Amount" at bounding box center [1168, 496] width 324 height 43
click at [1043, 466] on div "Amount $ 12" at bounding box center [1148, 481] width 364 height 74
click at [1047, 504] on input "12" at bounding box center [1168, 496] width 324 height 43
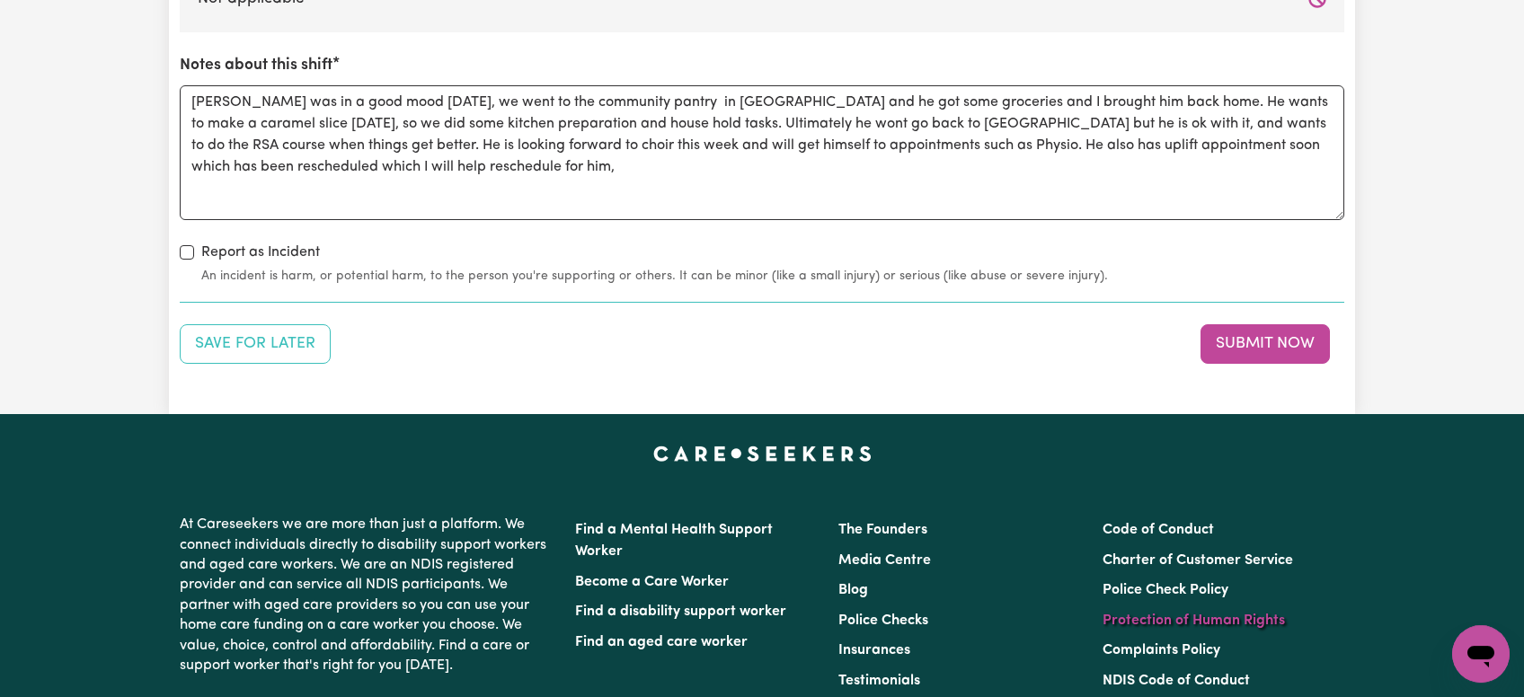
scroll to position [2382, 0]
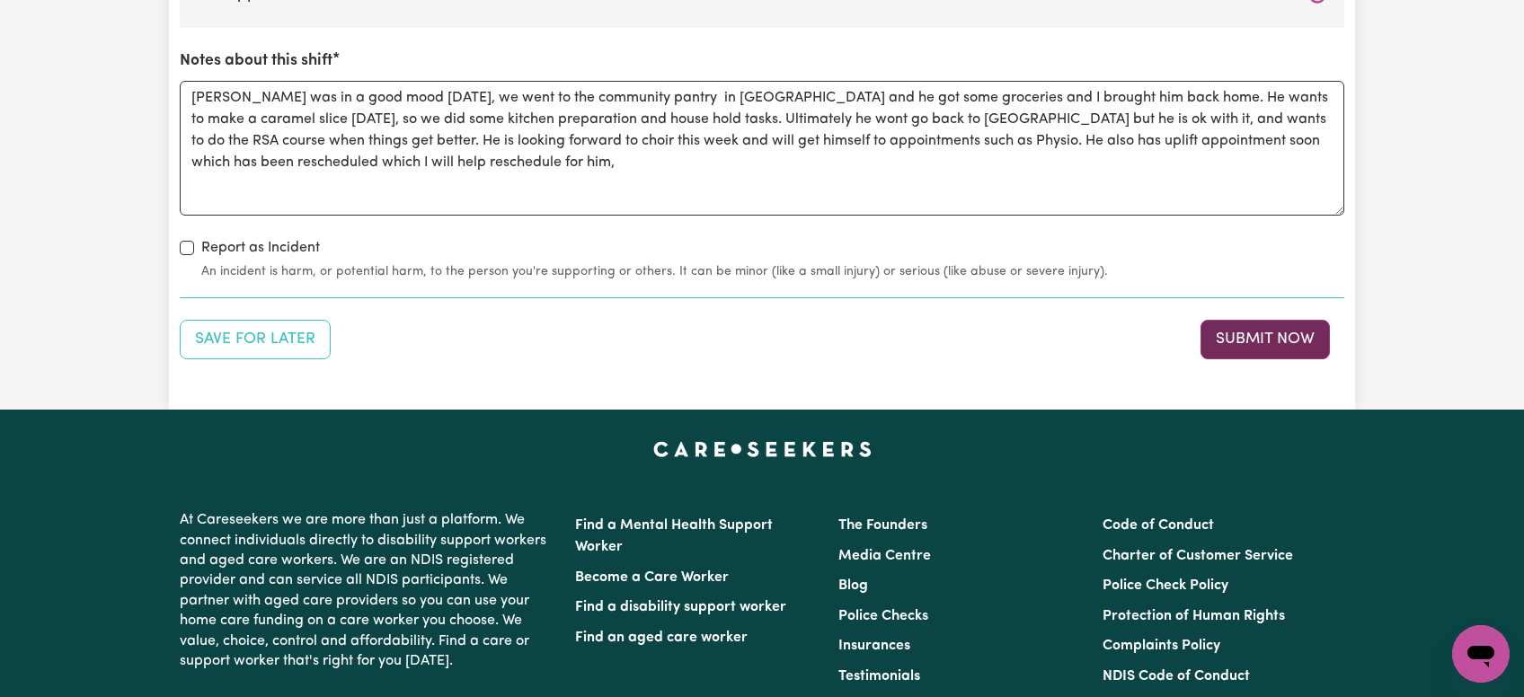
type input "12.5"
click at [1271, 333] on button "Submit Now" at bounding box center [1265, 340] width 129 height 40
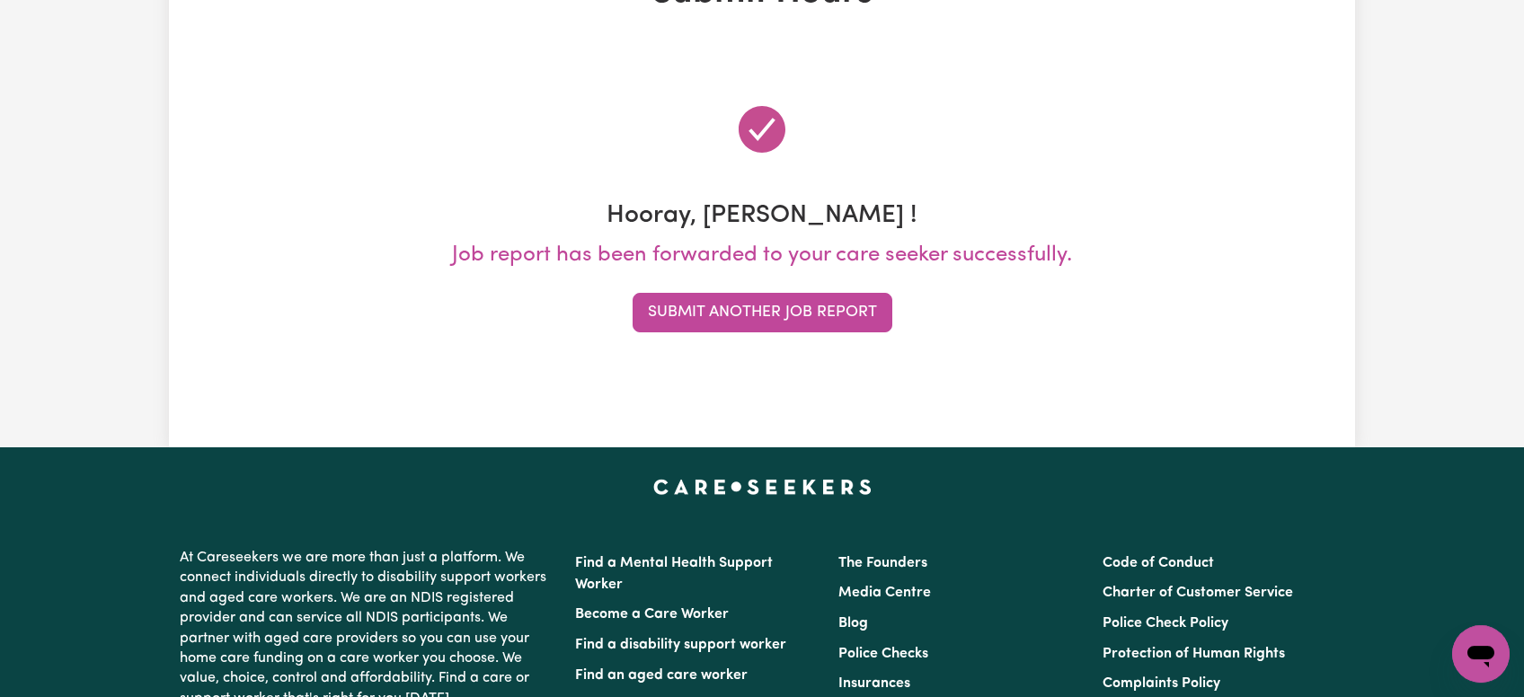
scroll to position [0, 0]
